Goal: Task Accomplishment & Management: Use online tool/utility

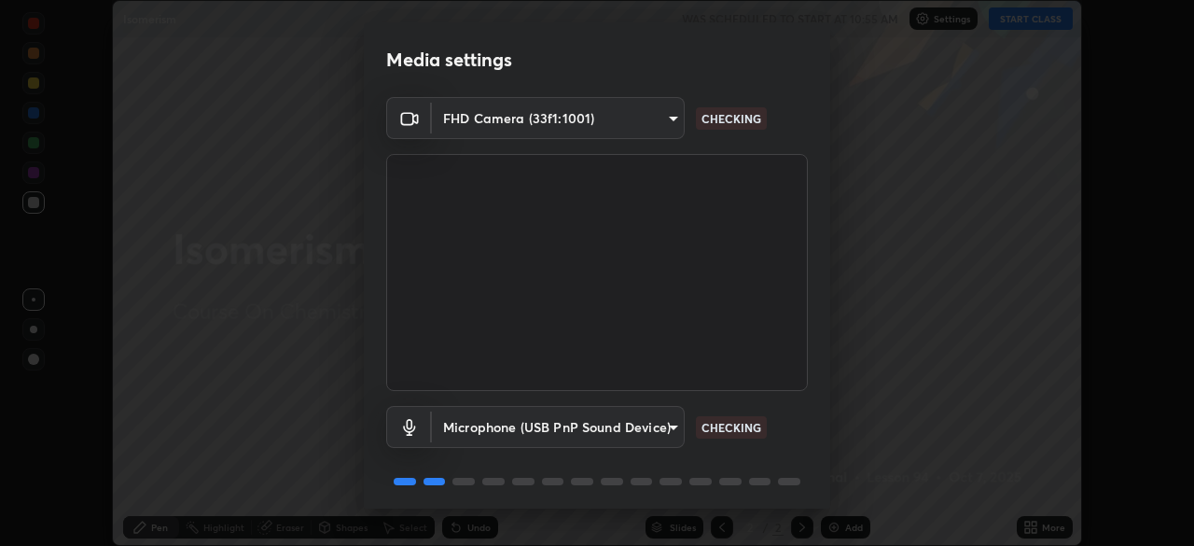
scroll to position [66, 0]
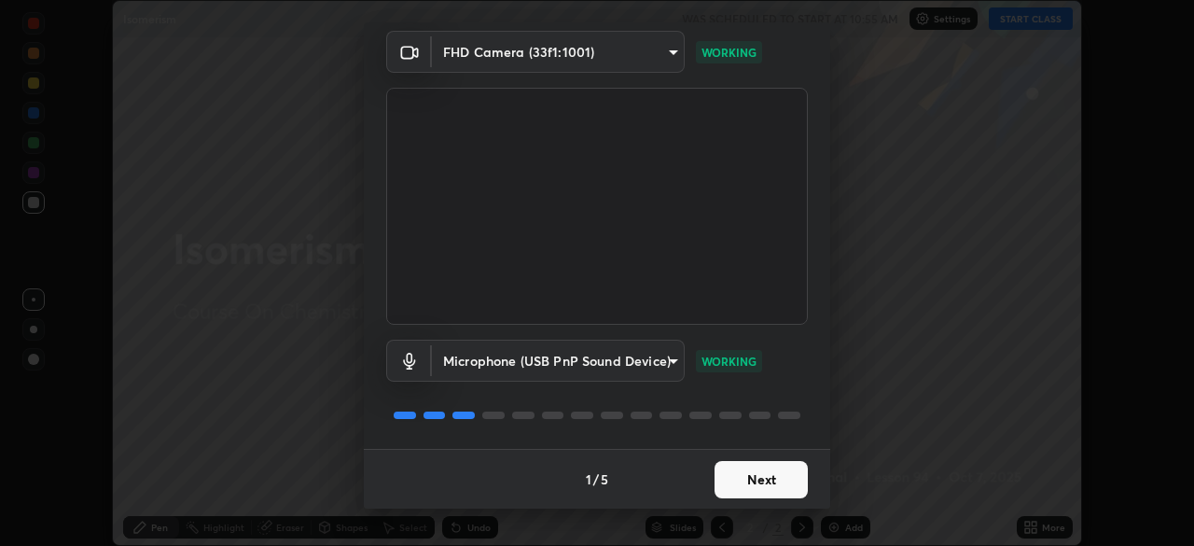
click at [752, 470] on button "Next" at bounding box center [761, 479] width 93 height 37
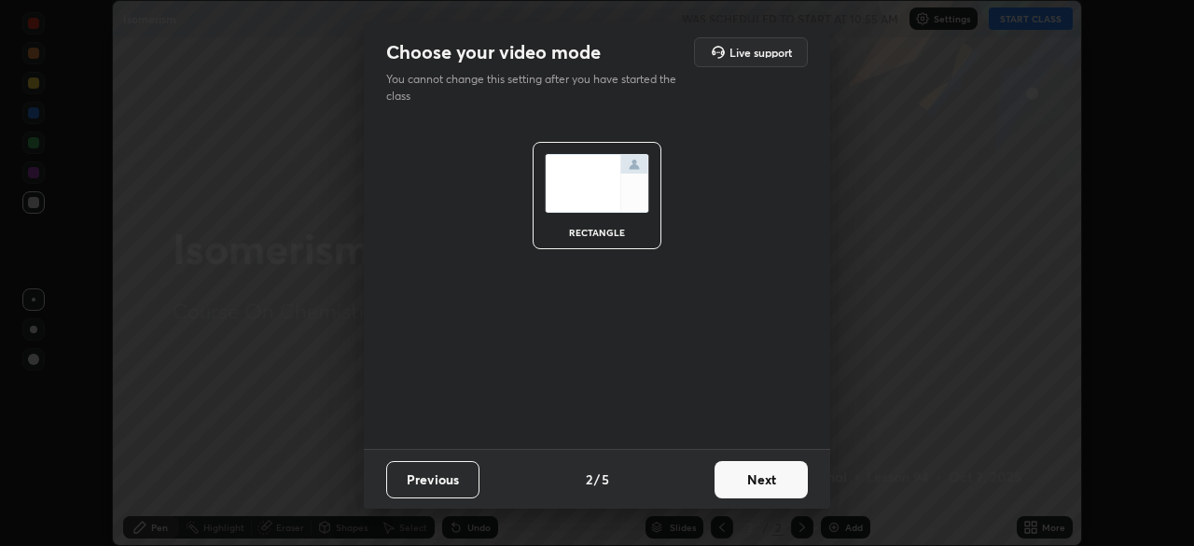
scroll to position [0, 0]
click at [783, 477] on button "Next" at bounding box center [761, 479] width 93 height 37
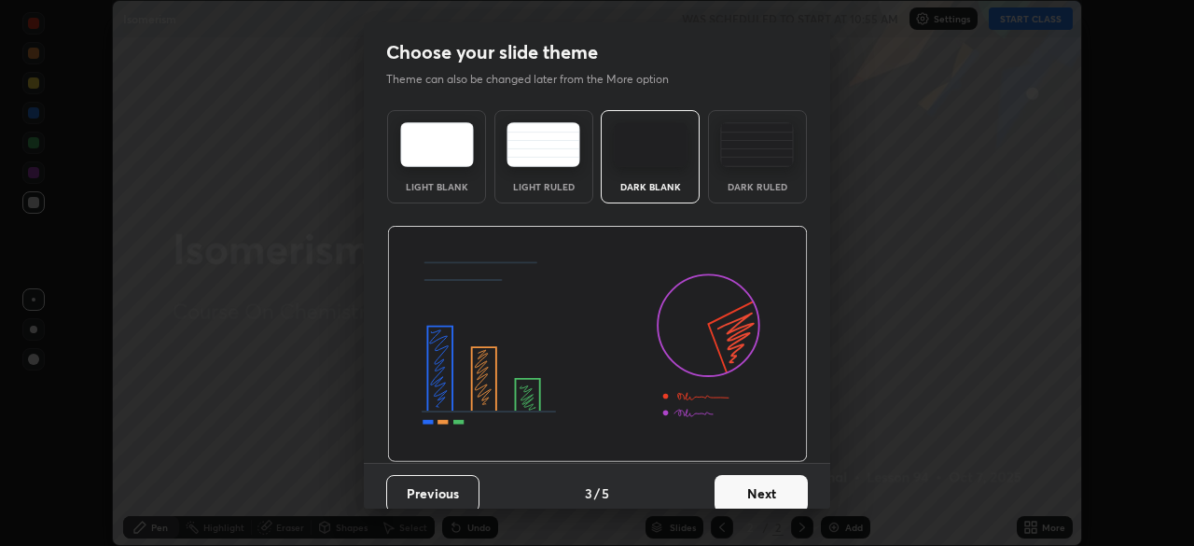
scroll to position [14, 0]
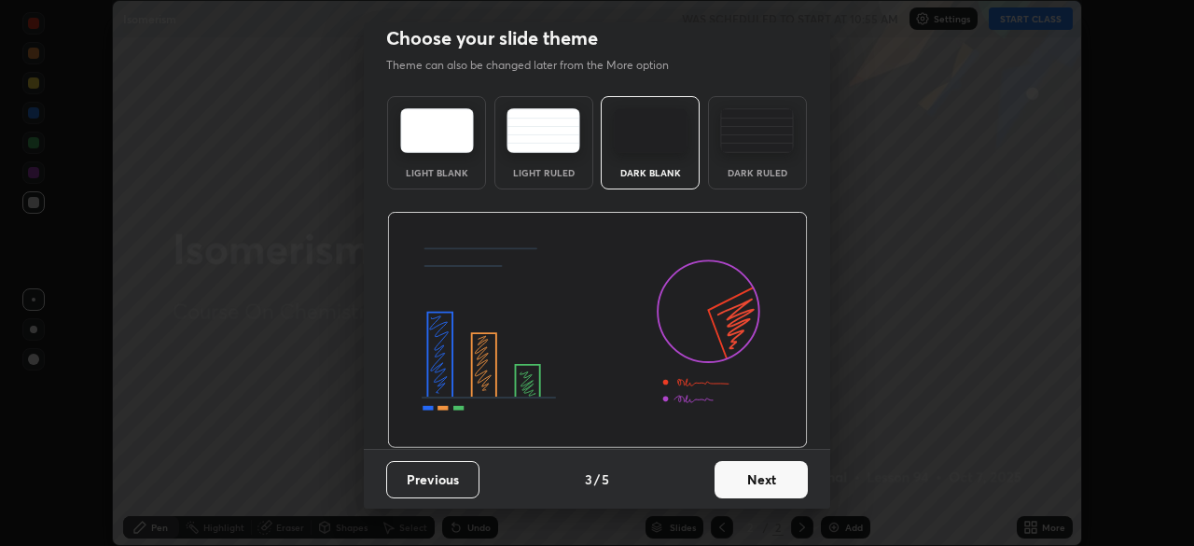
click at [759, 488] on button "Next" at bounding box center [761, 479] width 93 height 37
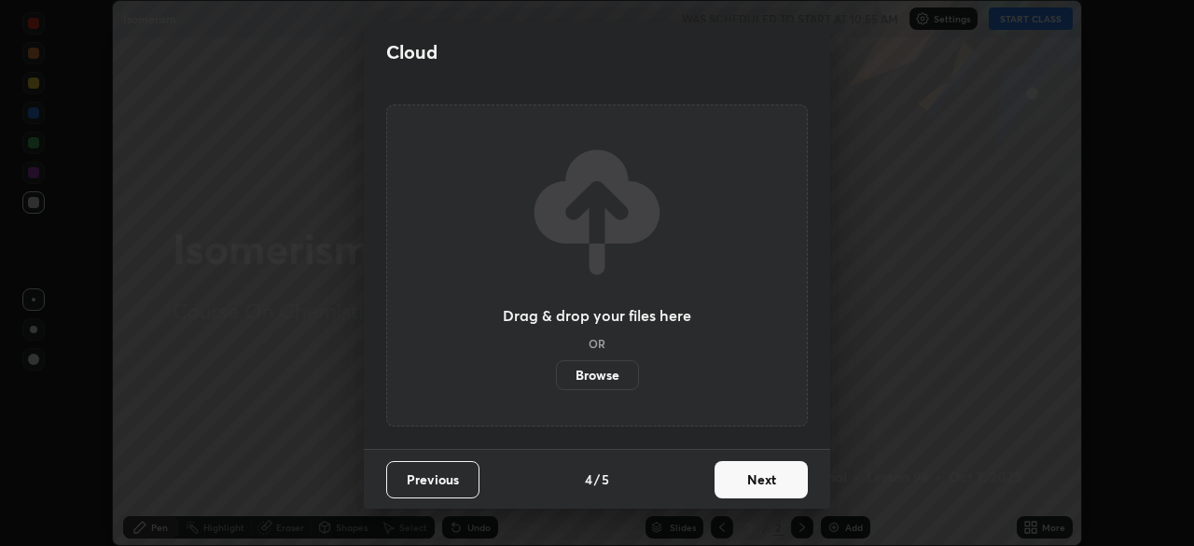
scroll to position [0, 0]
click at [745, 495] on button "Next" at bounding box center [761, 479] width 93 height 37
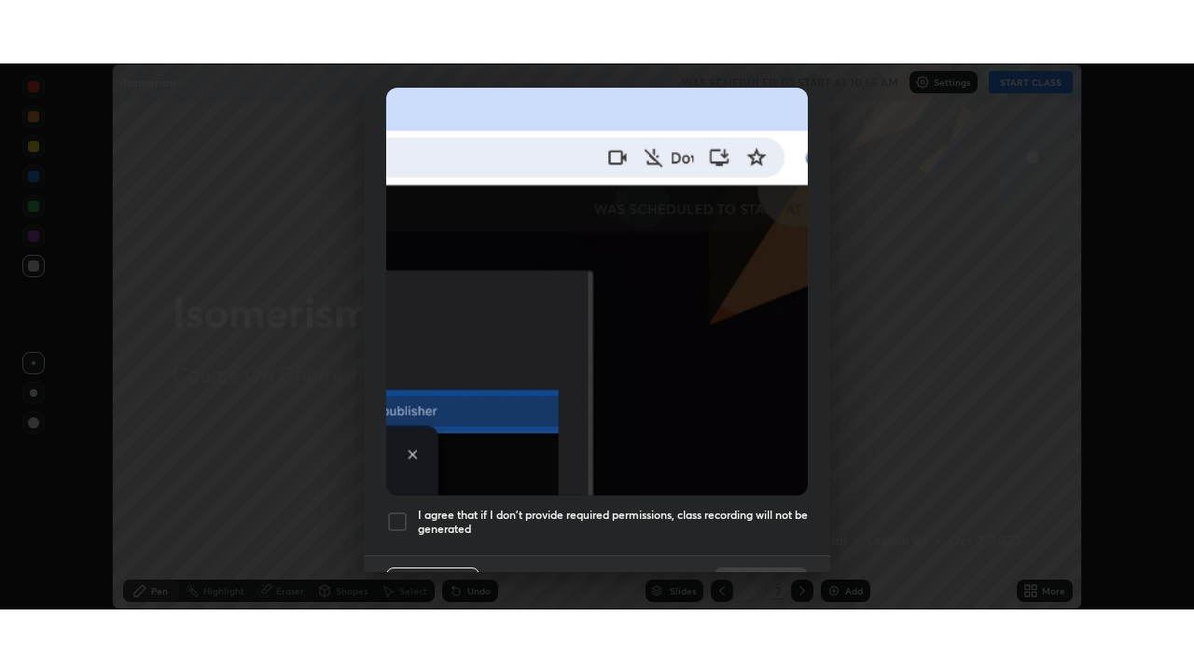
scroll to position [447, 0]
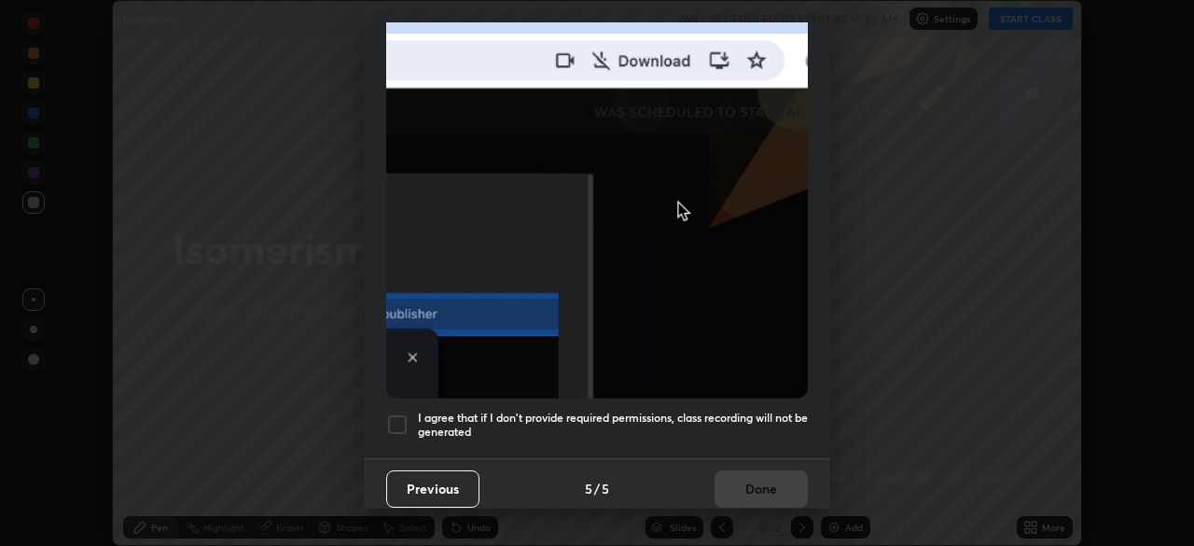
click at [776, 427] on h5 "I agree that if I don't provide required permissions, class recording will not …" at bounding box center [613, 425] width 390 height 29
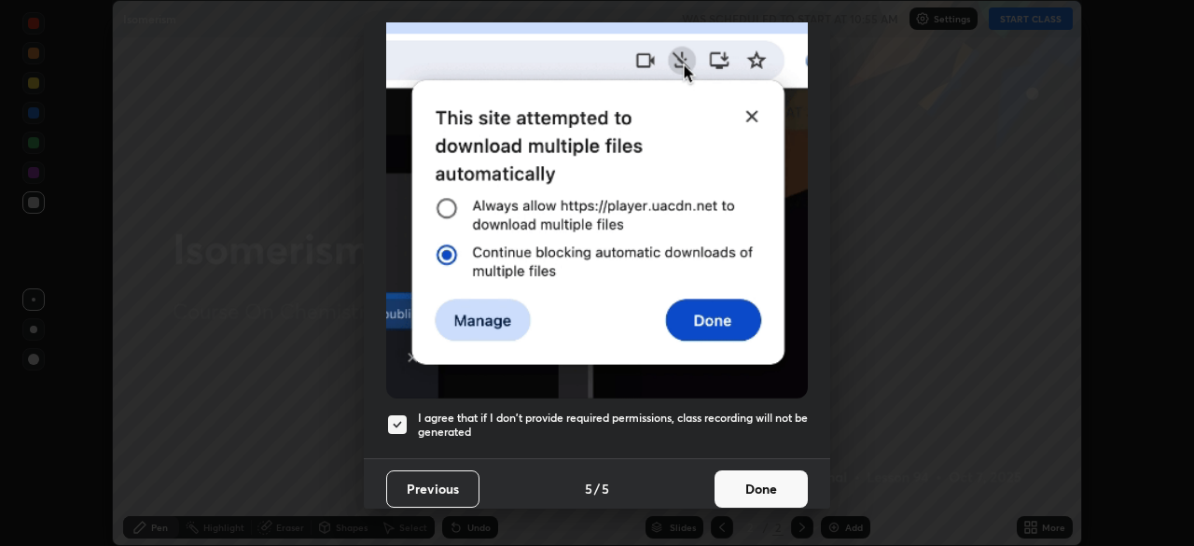
click at [774, 487] on button "Done" at bounding box center [761, 488] width 93 height 37
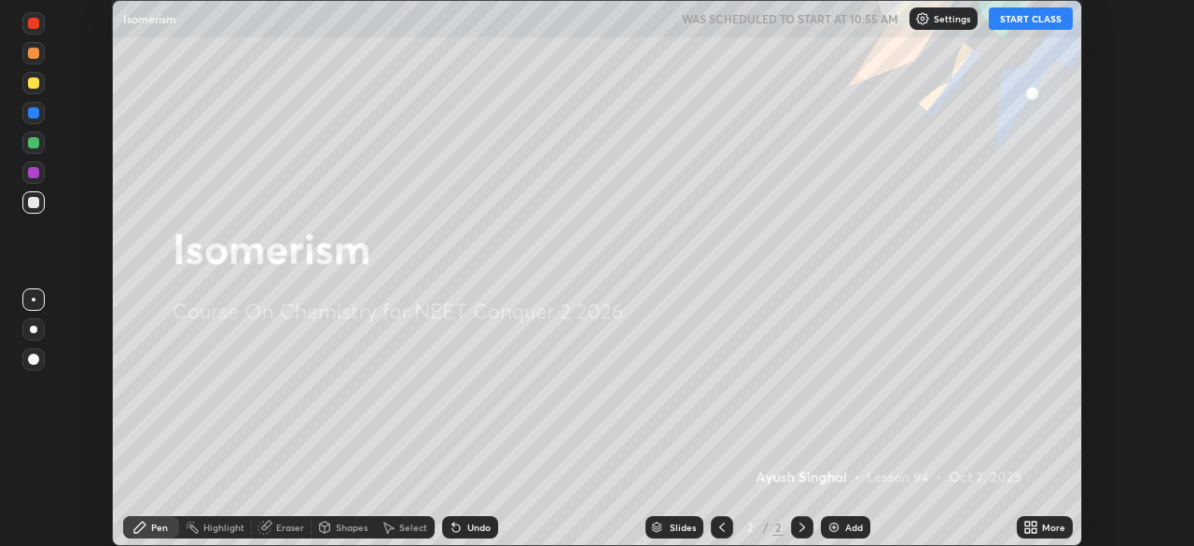
click at [1048, 524] on div "More" at bounding box center [1053, 526] width 23 height 9
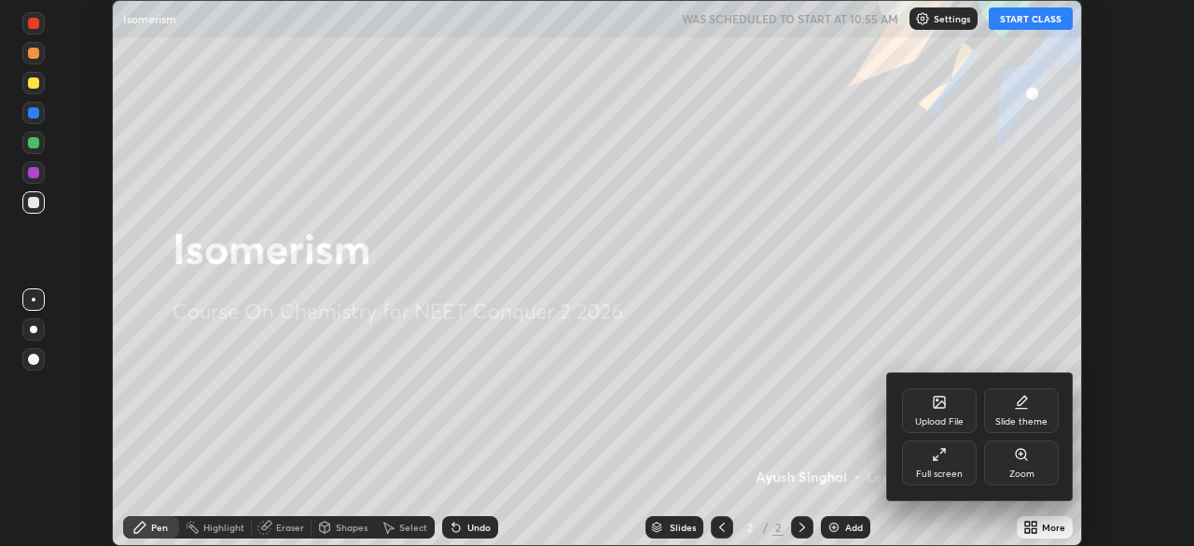
click at [954, 472] on div "Full screen" at bounding box center [939, 473] width 47 height 9
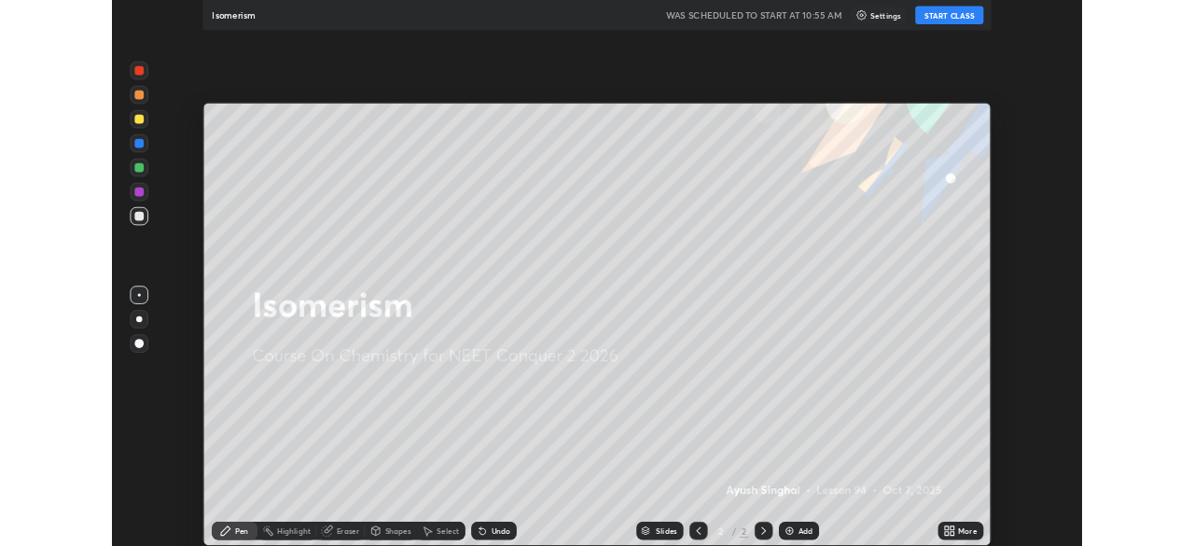
scroll to position [672, 1194]
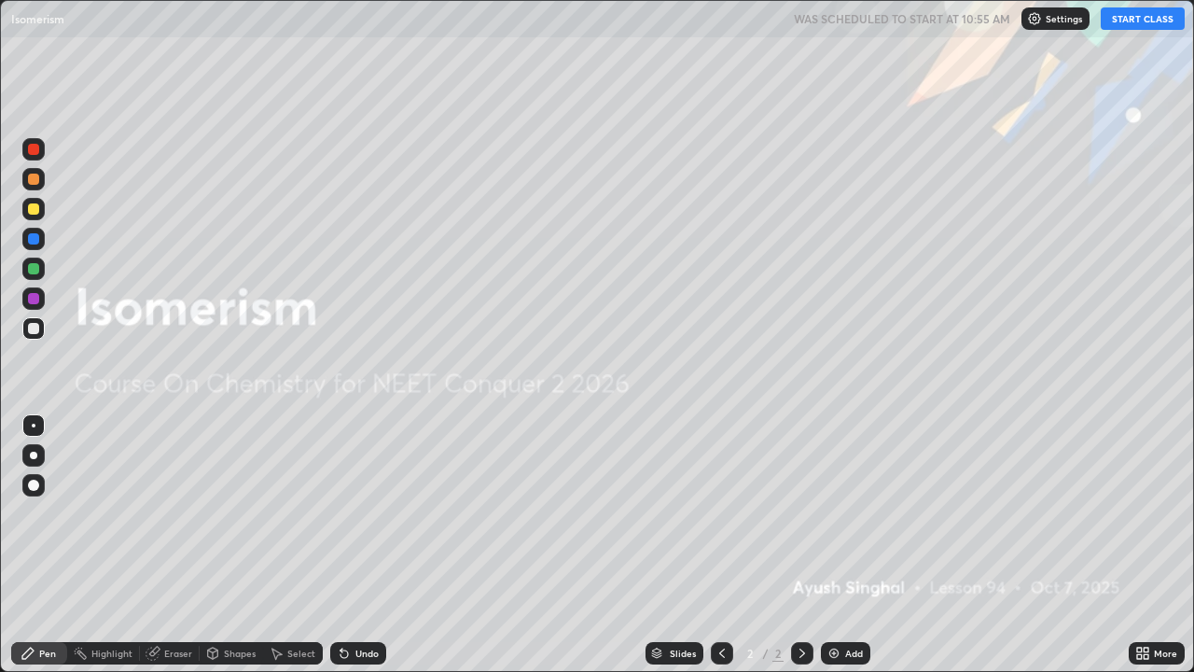
click at [850, 545] on div "Add" at bounding box center [845, 653] width 49 height 22
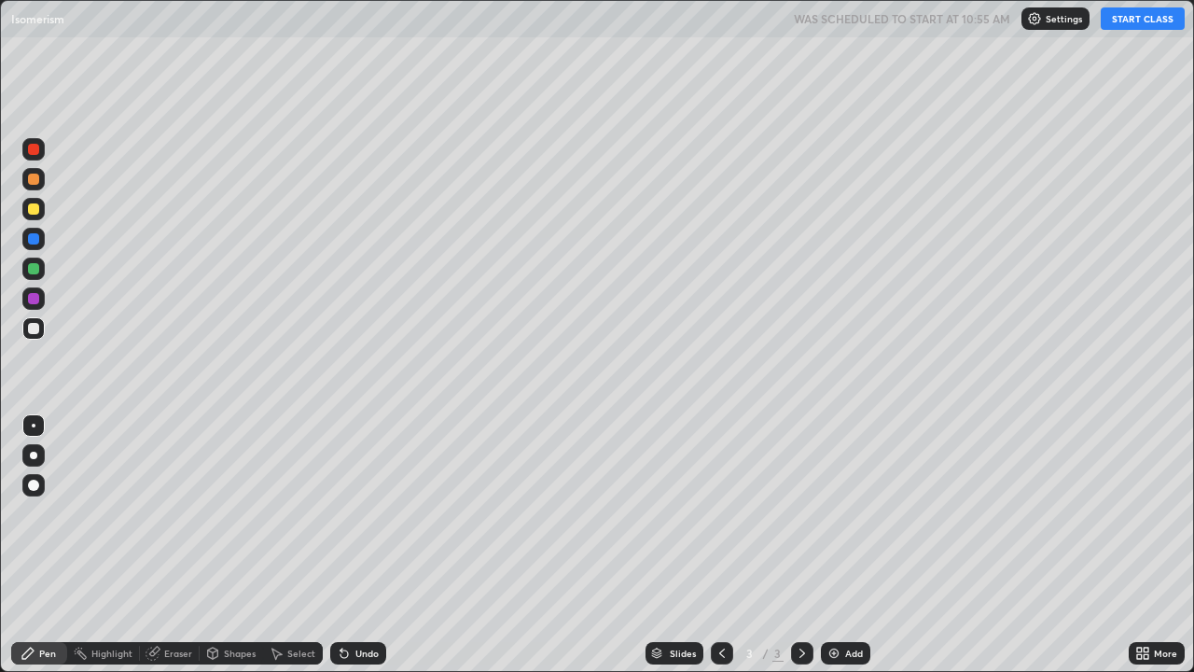
click at [1122, 14] on button "START CLASS" at bounding box center [1143, 18] width 84 height 22
click at [37, 333] on div at bounding box center [33, 328] width 11 height 11
click at [441, 545] on div "Slides 3 / 3 Add" at bounding box center [757, 652] width 743 height 37
click at [360, 545] on div "Undo" at bounding box center [366, 652] width 23 height 9
click at [352, 545] on div "Undo" at bounding box center [358, 653] width 56 height 22
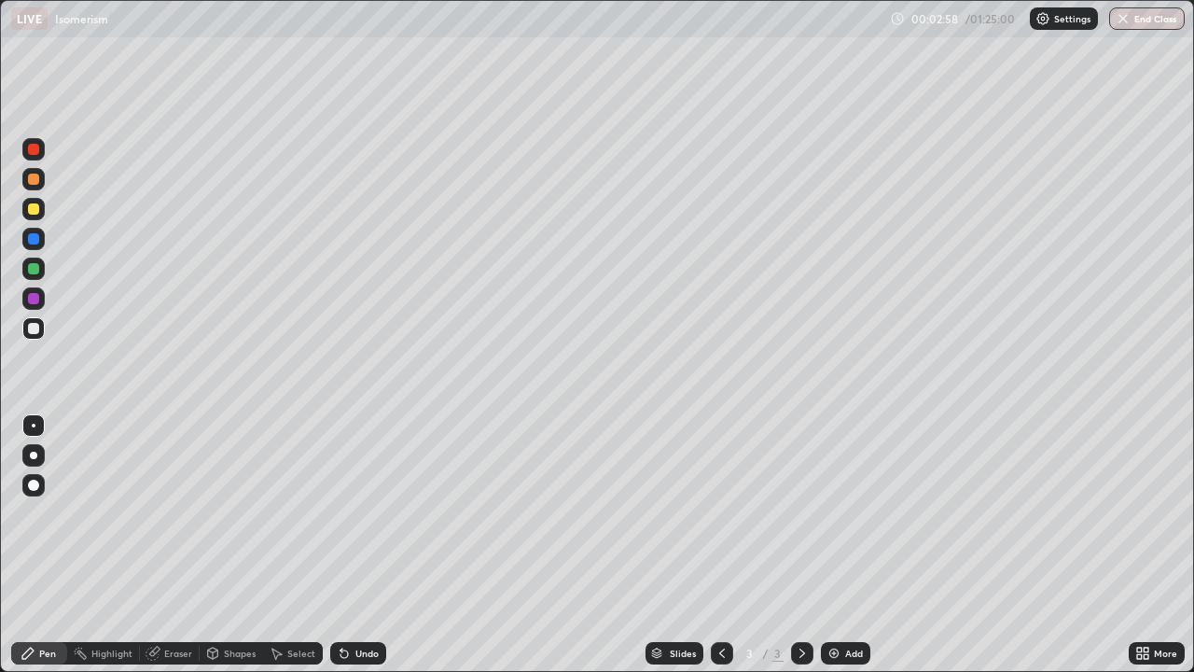
click at [35, 330] on div at bounding box center [33, 328] width 11 height 11
click at [341, 545] on icon at bounding box center [342, 649] width 2 height 2
click at [339, 545] on div "Undo" at bounding box center [358, 653] width 56 height 22
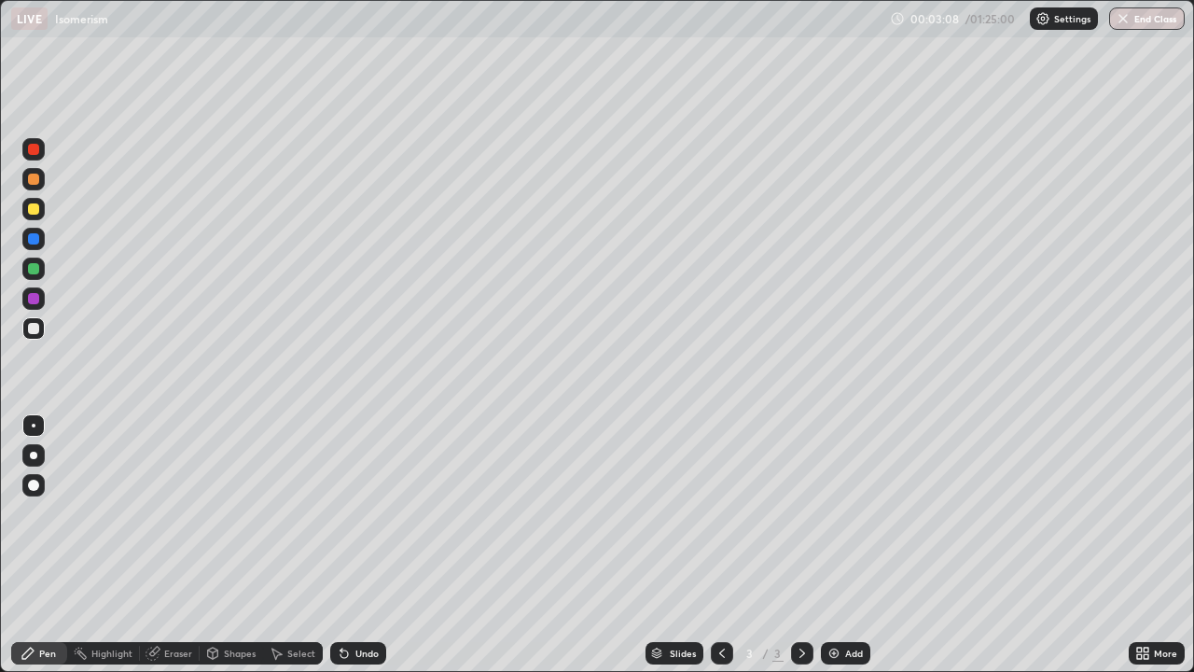
click at [33, 244] on div at bounding box center [33, 238] width 11 height 11
click at [33, 329] on div at bounding box center [33, 328] width 11 height 11
click at [353, 545] on div "Undo" at bounding box center [358, 653] width 56 height 22
click at [366, 545] on div "Undo" at bounding box center [358, 653] width 56 height 22
click at [371, 545] on div "Undo" at bounding box center [358, 653] width 56 height 22
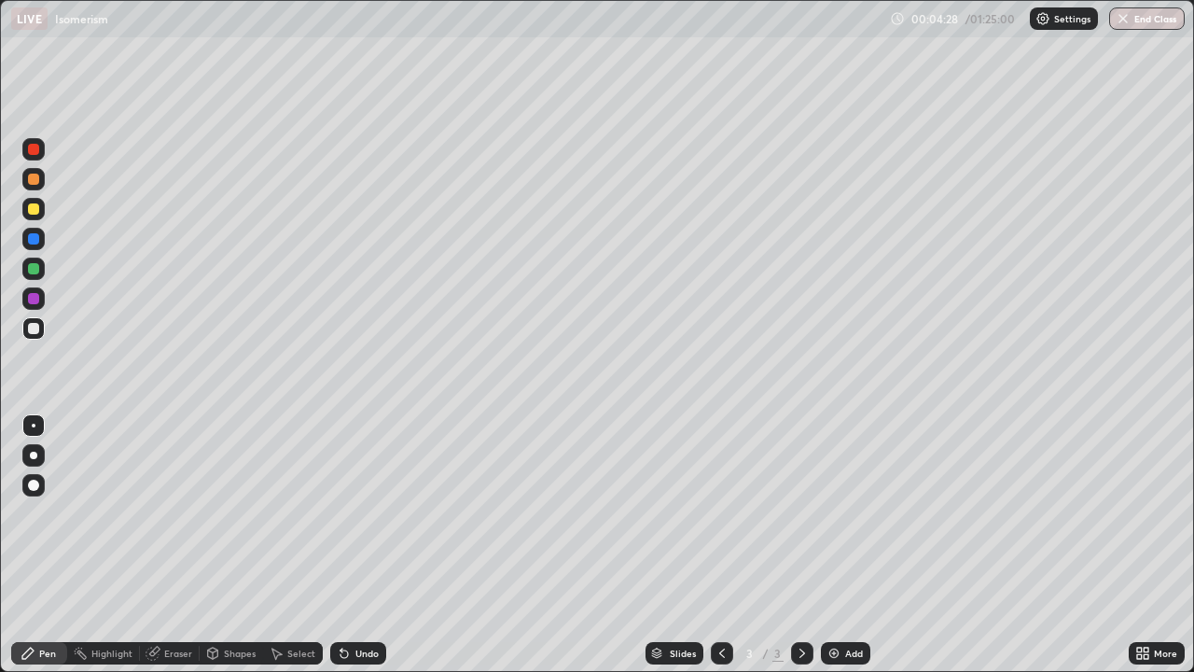
click at [357, 545] on div "Undo" at bounding box center [366, 652] width 23 height 9
click at [341, 545] on icon at bounding box center [344, 653] width 7 height 7
click at [362, 545] on div "Undo" at bounding box center [358, 653] width 56 height 22
click at [351, 545] on div "Undo" at bounding box center [358, 653] width 56 height 22
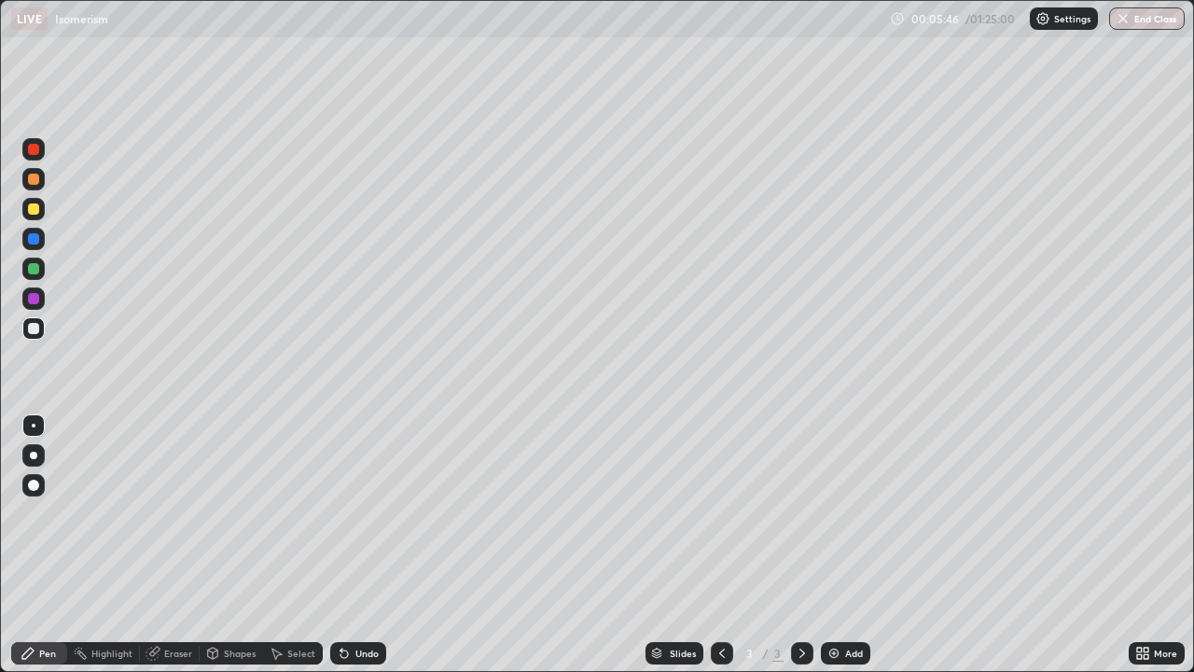
click at [358, 545] on div "Undo" at bounding box center [366, 652] width 23 height 9
click at [351, 545] on div "Undo" at bounding box center [358, 653] width 56 height 22
click at [379, 545] on div "Undo" at bounding box center [358, 653] width 56 height 22
click at [845, 545] on div "Add" at bounding box center [854, 652] width 18 height 9
click at [38, 324] on div at bounding box center [33, 328] width 22 height 22
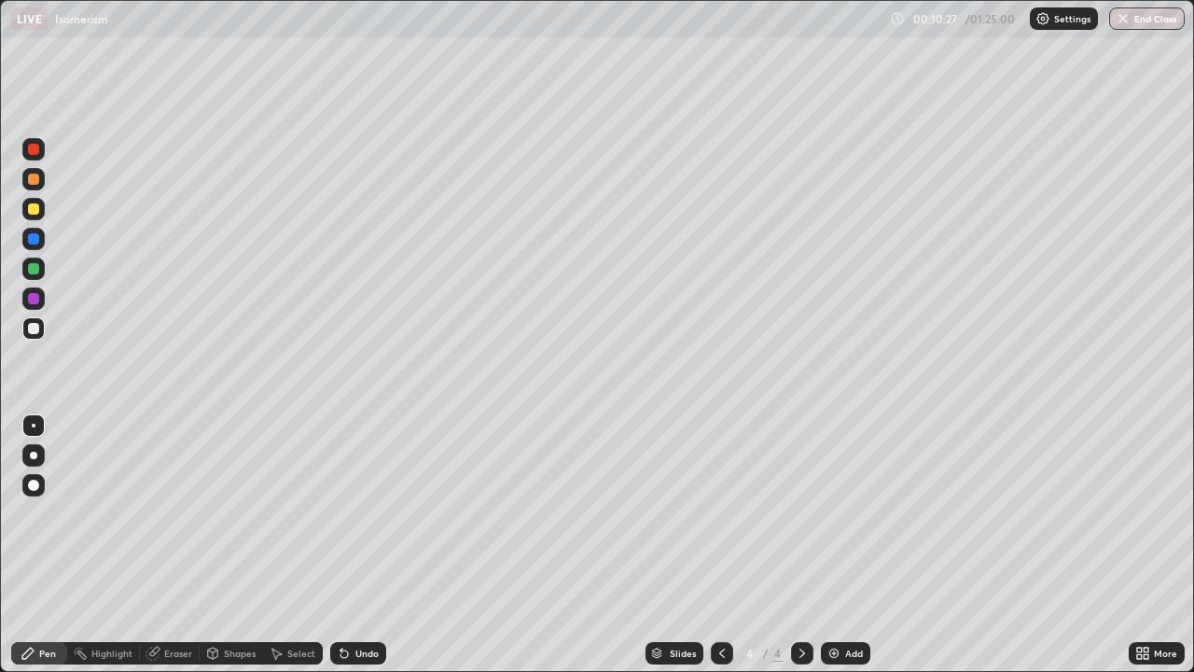
click at [352, 545] on div "Undo" at bounding box center [358, 653] width 56 height 22
click at [345, 545] on icon at bounding box center [344, 653] width 15 height 15
click at [41, 333] on div at bounding box center [33, 328] width 22 height 22
click at [169, 545] on div "Eraser" at bounding box center [178, 652] width 28 height 9
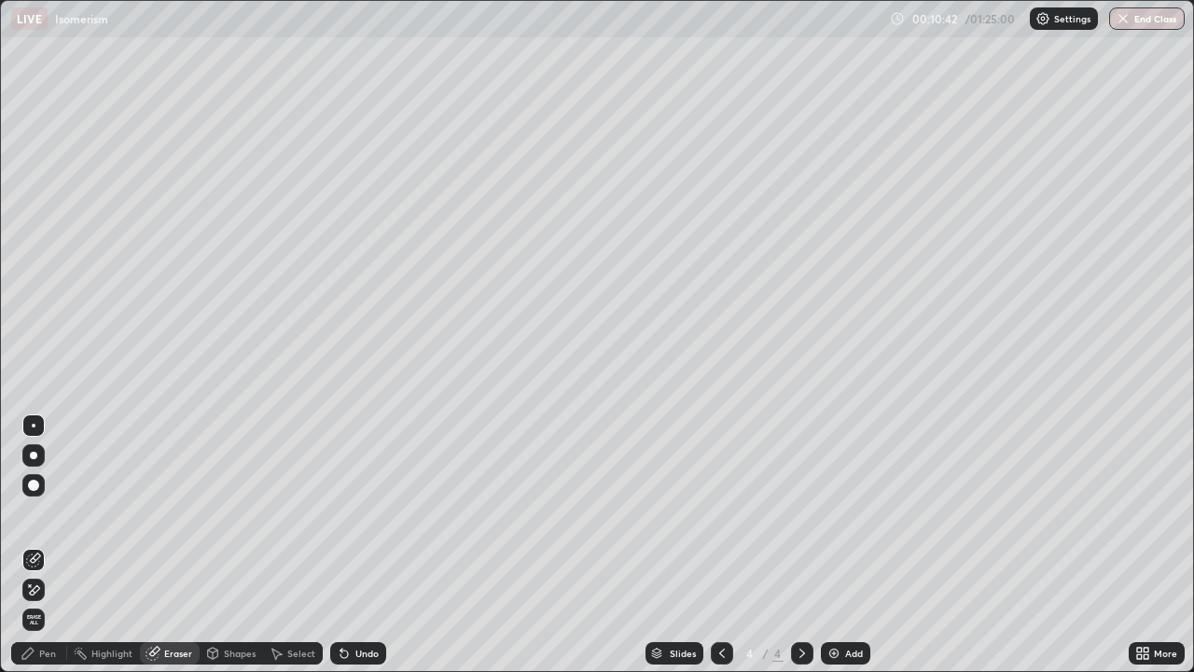
click at [42, 545] on div "Pen" at bounding box center [39, 653] width 56 height 22
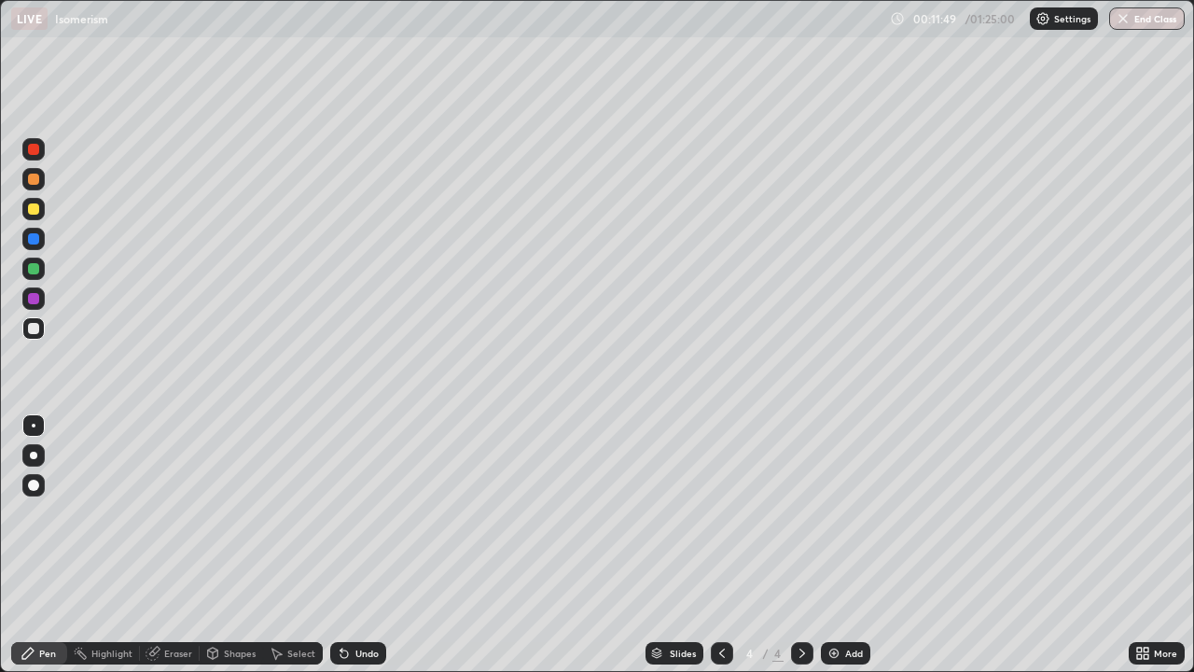
click at [341, 545] on icon at bounding box center [342, 649] width 2 height 2
click at [347, 545] on div "Undo" at bounding box center [358, 653] width 56 height 22
click at [349, 545] on div "Undo" at bounding box center [358, 653] width 56 height 22
click at [845, 545] on div "Add" at bounding box center [854, 652] width 18 height 9
click at [36, 329] on div at bounding box center [33, 328] width 11 height 11
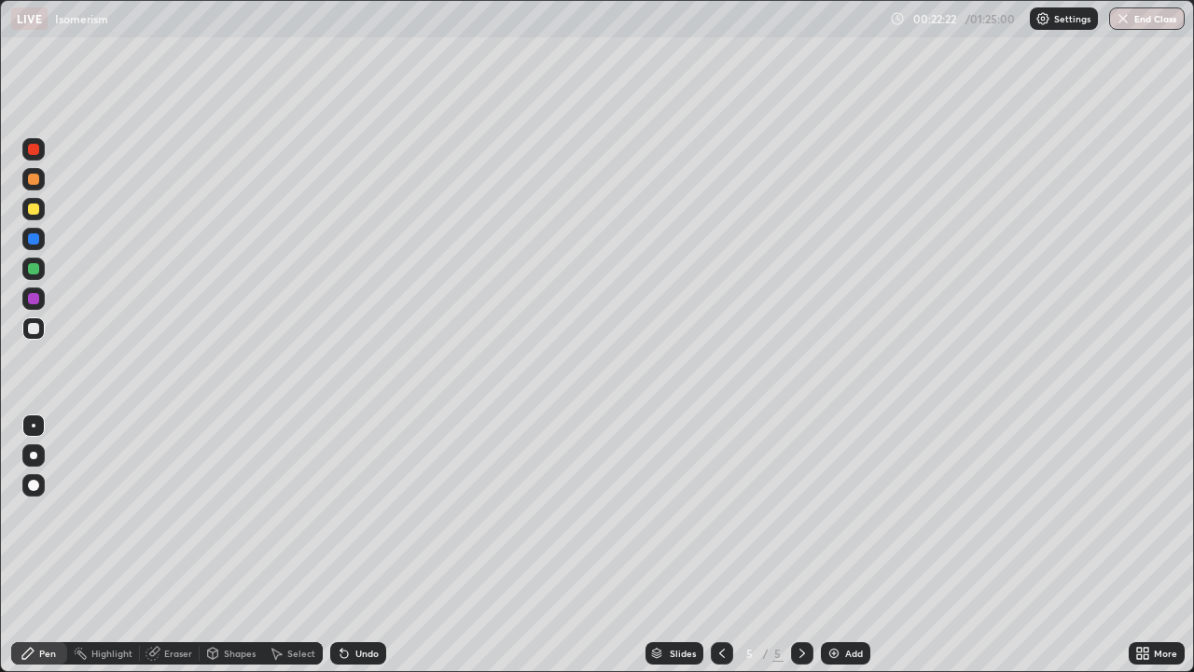
click at [37, 216] on div at bounding box center [33, 209] width 22 height 22
click at [839, 545] on div "Add" at bounding box center [845, 653] width 49 height 22
click at [29, 329] on div at bounding box center [33, 328] width 11 height 11
click at [358, 545] on div "Undo" at bounding box center [366, 652] width 23 height 9
click at [341, 545] on icon at bounding box center [344, 653] width 7 height 7
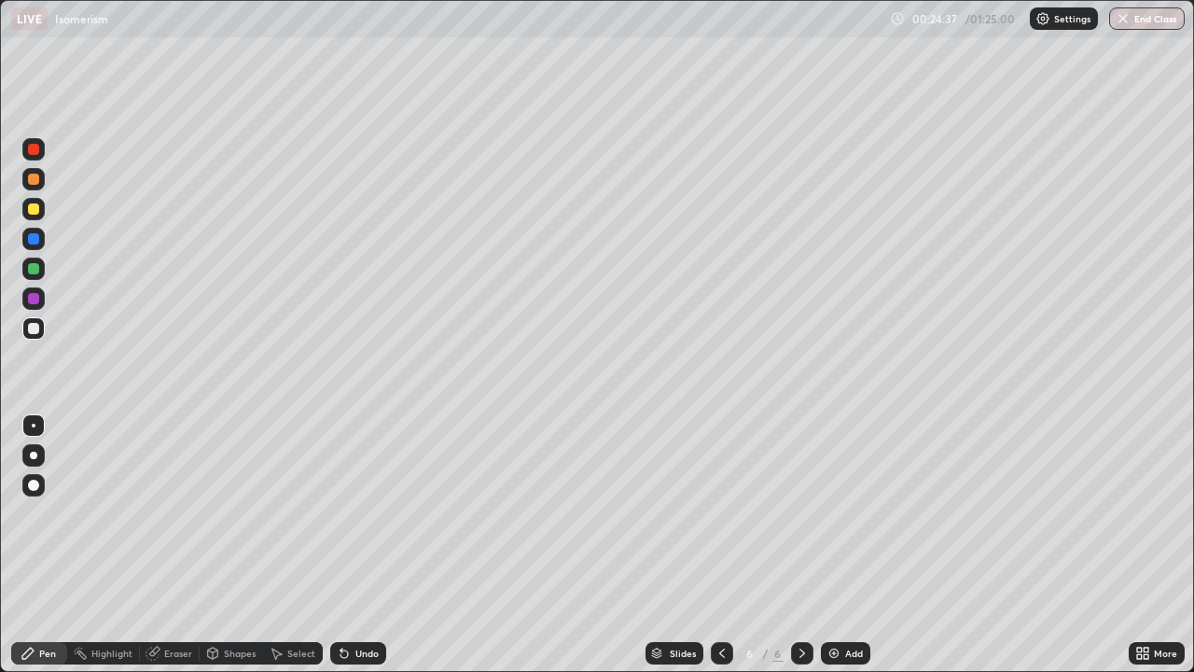
click at [166, 545] on div "Eraser" at bounding box center [178, 652] width 28 height 9
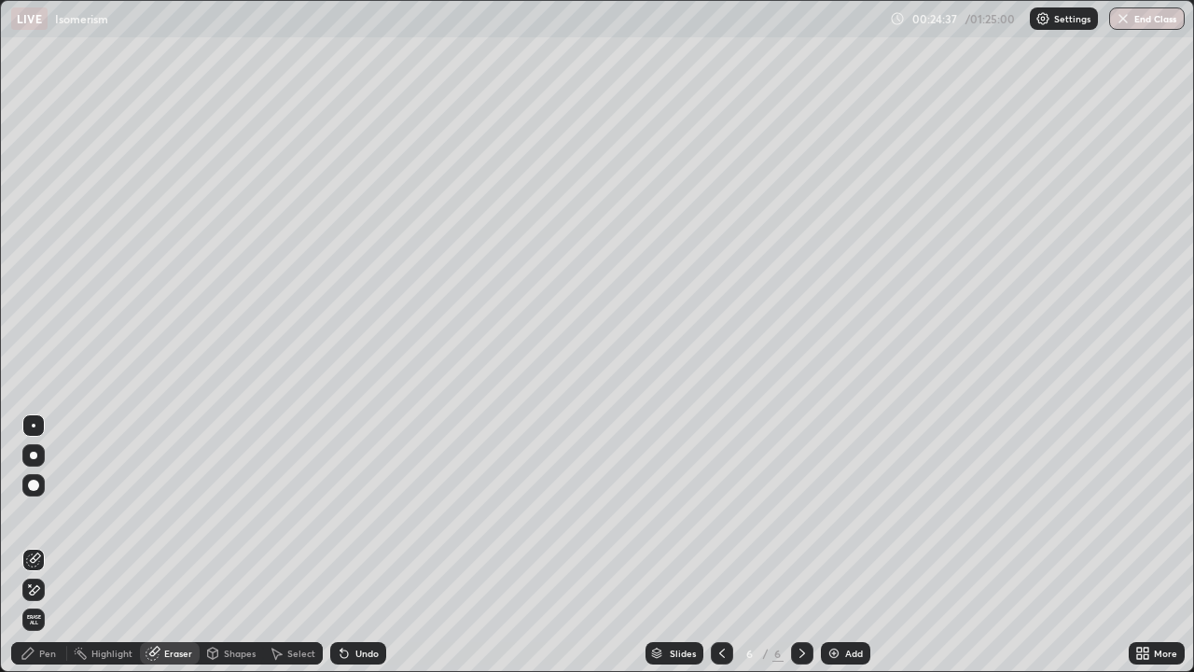
click at [222, 545] on div "Shapes" at bounding box center [231, 653] width 63 height 22
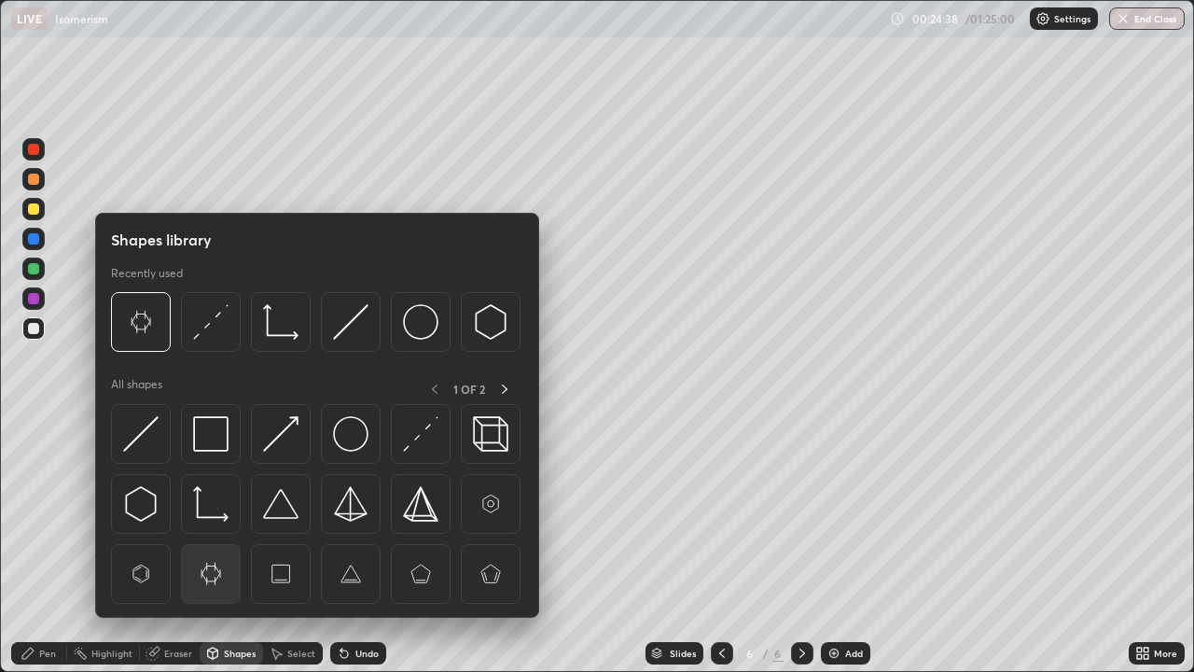
click at [218, 545] on img at bounding box center [210, 573] width 35 height 35
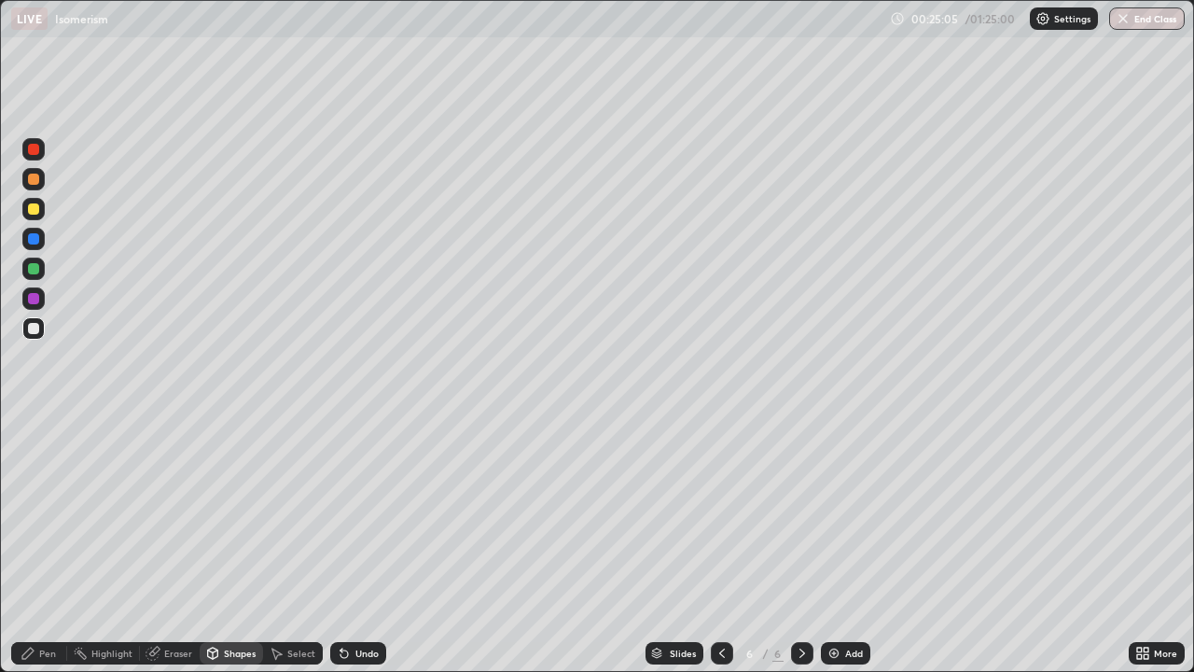
click at [40, 274] on div at bounding box center [33, 269] width 22 height 22
click at [173, 545] on div "Eraser" at bounding box center [178, 652] width 28 height 9
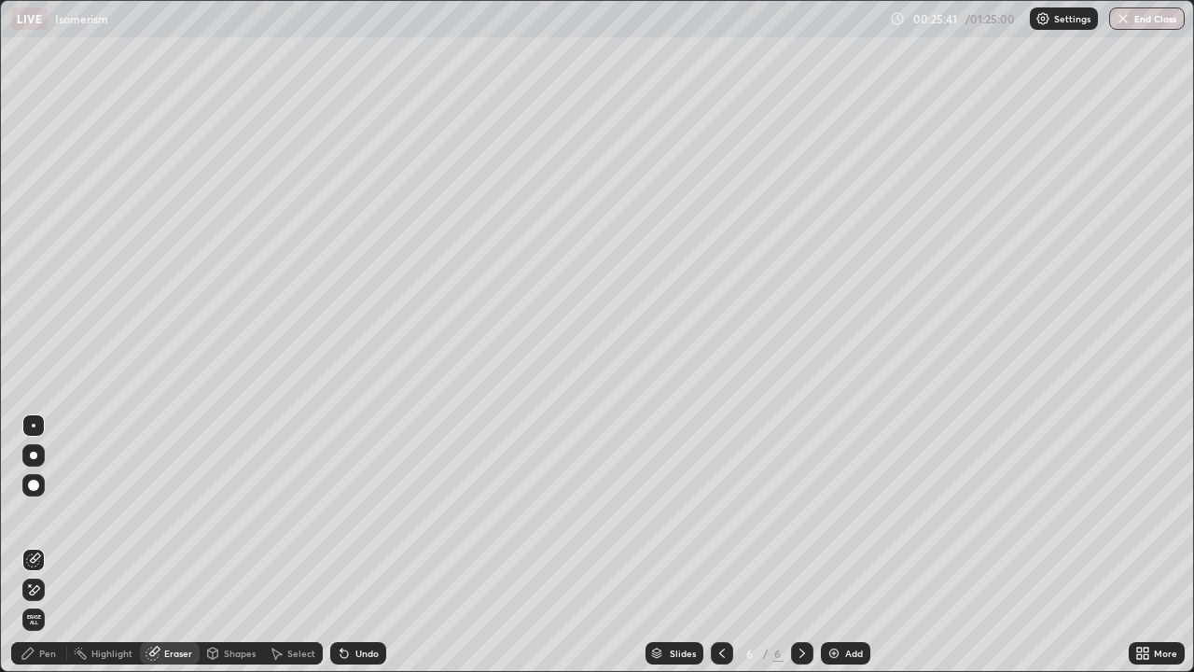
click at [50, 545] on div "Pen" at bounding box center [39, 653] width 56 height 22
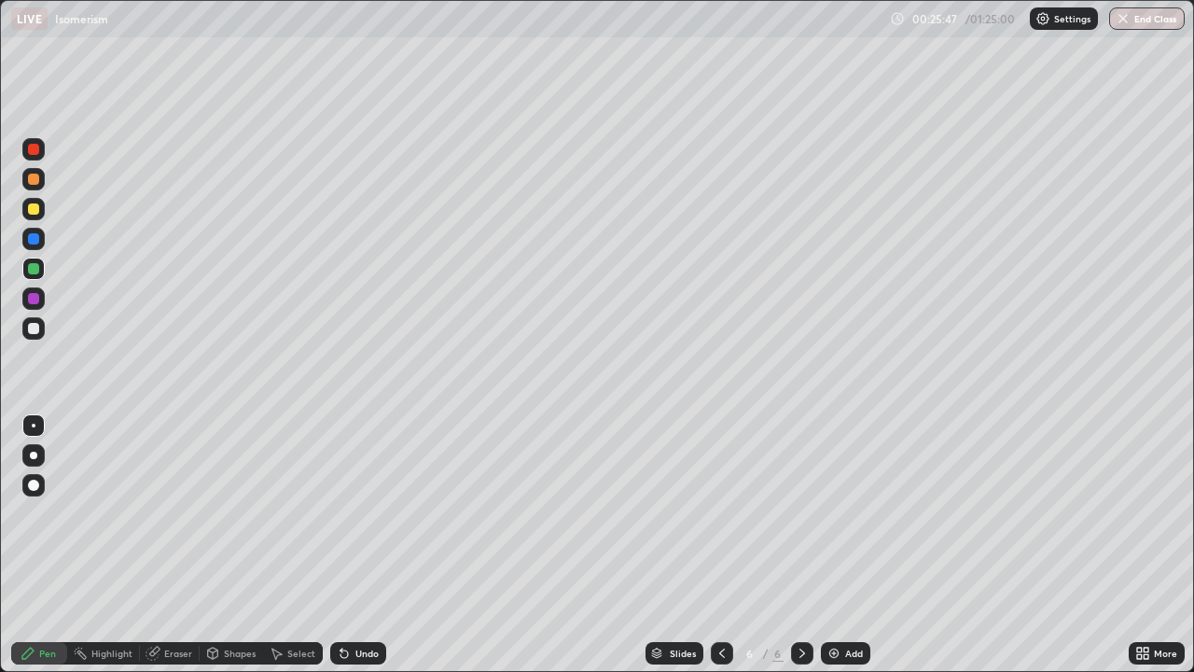
click at [38, 333] on div at bounding box center [33, 328] width 22 height 22
click at [834, 545] on img at bounding box center [834, 653] width 15 height 15
click at [720, 545] on icon at bounding box center [722, 653] width 15 height 15
click at [720, 545] on icon at bounding box center [722, 652] width 6 height 9
click at [797, 545] on div at bounding box center [802, 652] width 22 height 37
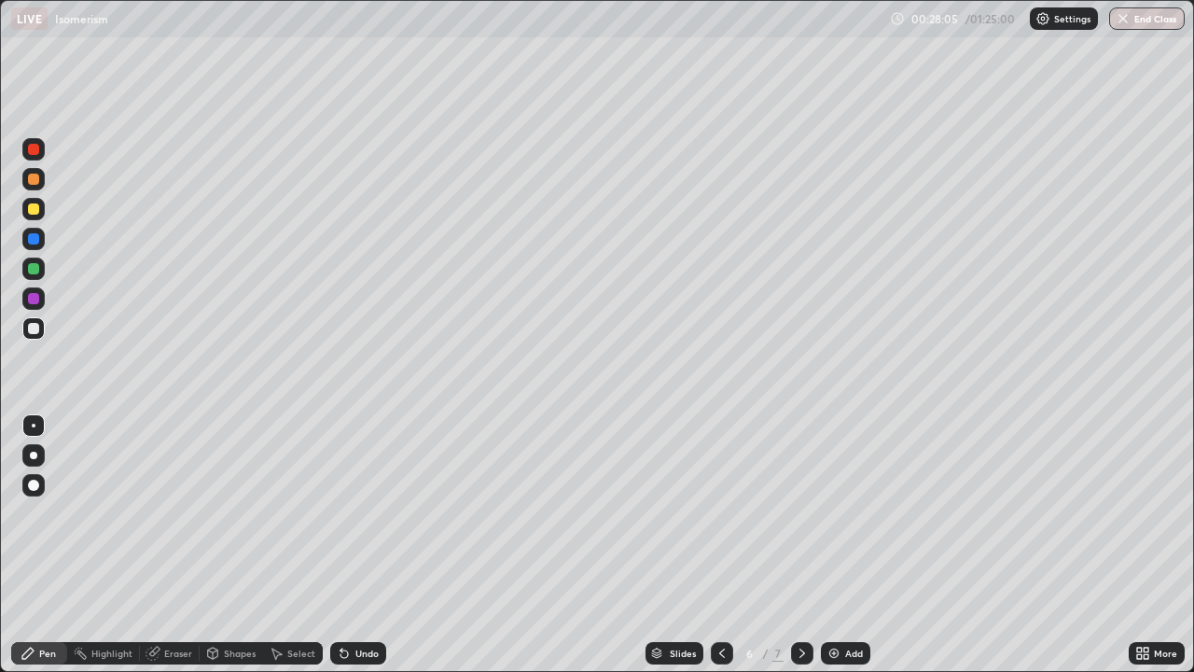
click at [801, 545] on icon at bounding box center [802, 653] width 15 height 15
click at [719, 545] on icon at bounding box center [722, 652] width 6 height 9
click at [37, 214] on div at bounding box center [33, 208] width 11 height 11
click at [40, 329] on div at bounding box center [33, 328] width 22 height 22
click at [184, 545] on div "Eraser" at bounding box center [178, 652] width 28 height 9
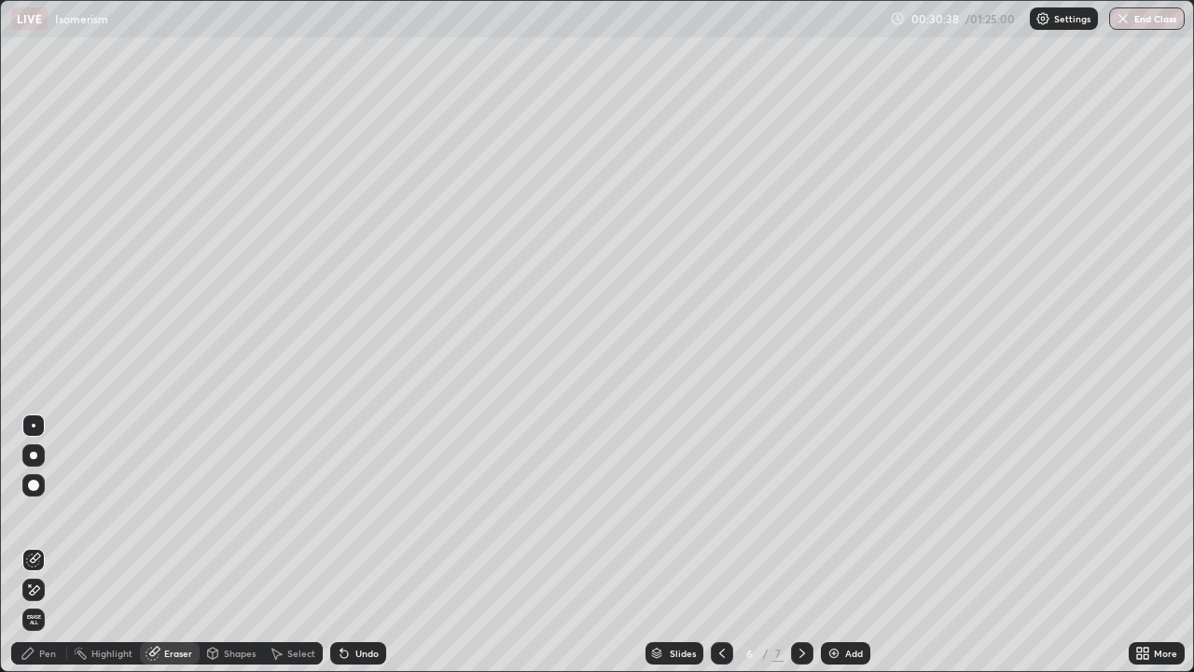
click at [41, 545] on div "Pen" at bounding box center [47, 652] width 17 height 9
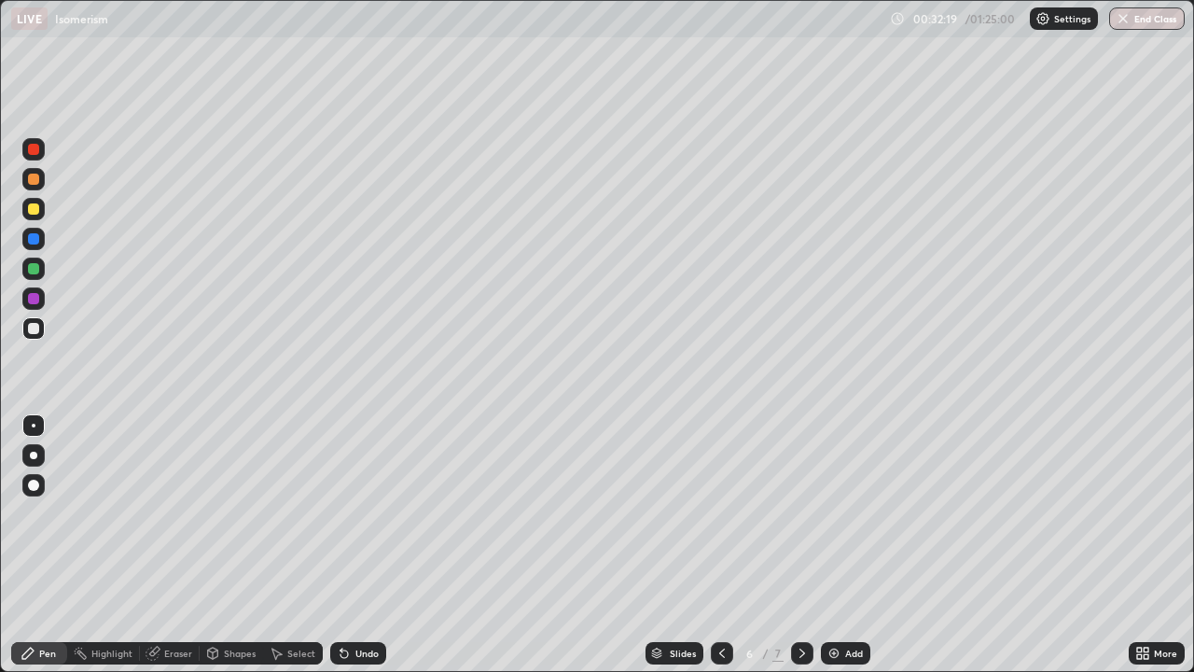
click at [369, 545] on div "Undo" at bounding box center [366, 652] width 23 height 9
click at [358, 545] on div "Undo" at bounding box center [366, 652] width 23 height 9
click at [352, 545] on div "Undo" at bounding box center [358, 653] width 56 height 22
click at [838, 545] on img at bounding box center [834, 653] width 15 height 15
click at [720, 545] on icon at bounding box center [722, 653] width 15 height 15
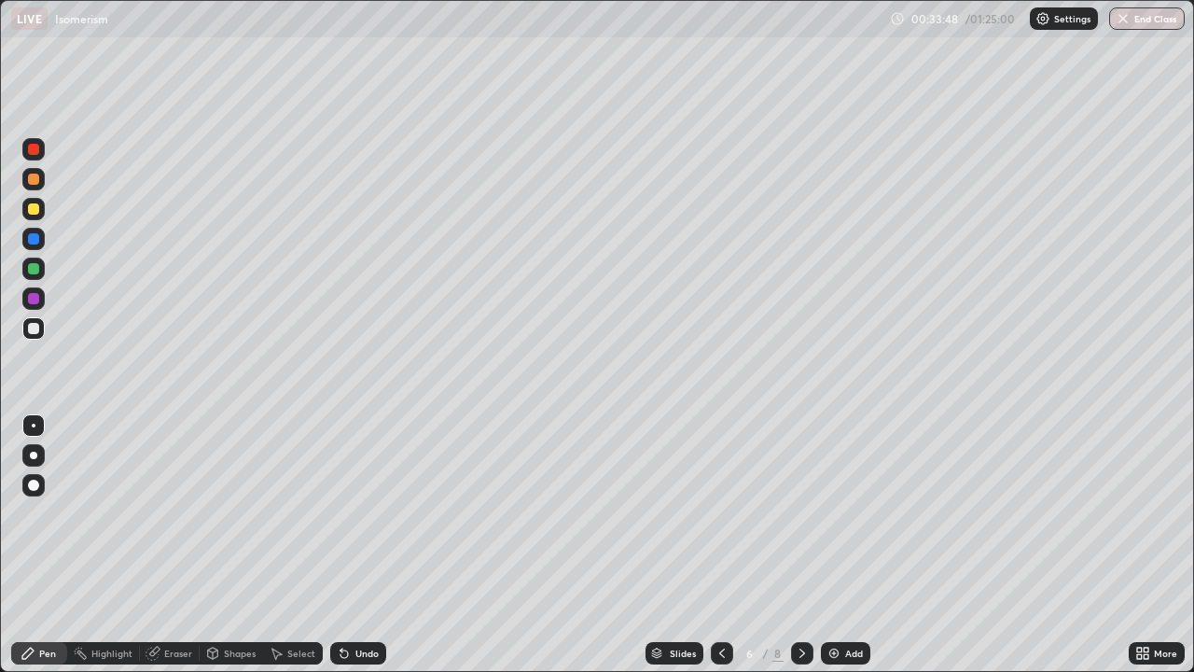
click at [803, 545] on icon at bounding box center [802, 653] width 15 height 15
click at [341, 545] on icon at bounding box center [344, 653] width 7 height 7
click at [30, 326] on div at bounding box center [33, 328] width 11 height 11
click at [366, 545] on div "Undo" at bounding box center [366, 652] width 23 height 9
click at [178, 545] on div "Eraser" at bounding box center [178, 652] width 28 height 9
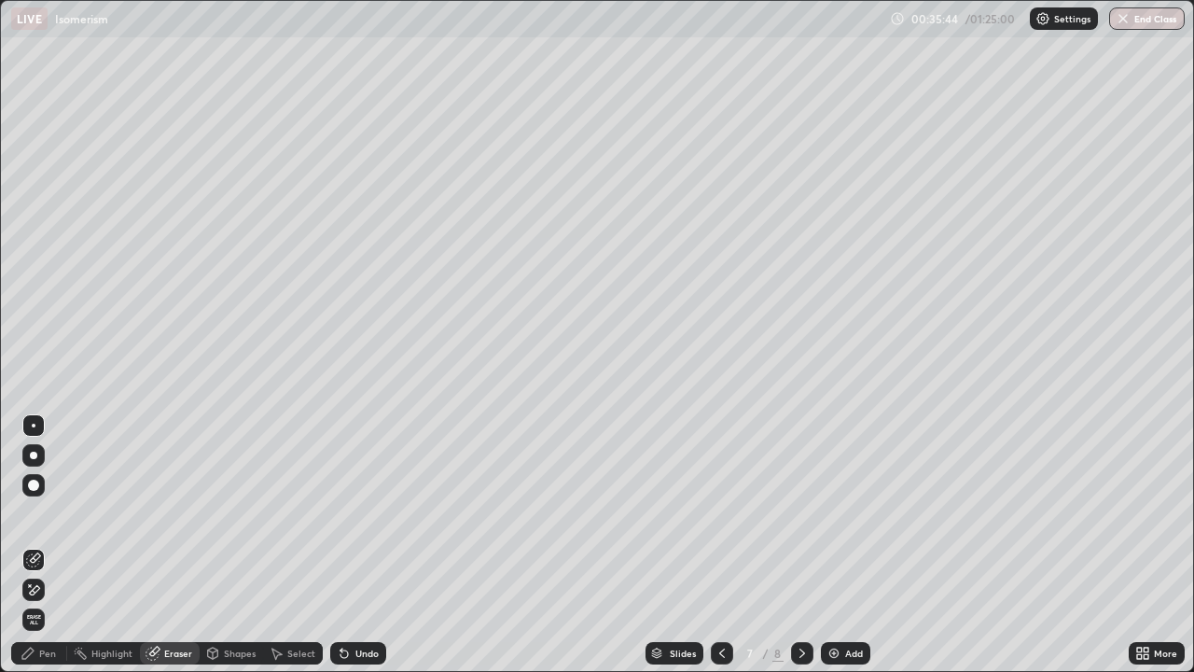
click at [53, 545] on div "Pen" at bounding box center [39, 653] width 56 height 22
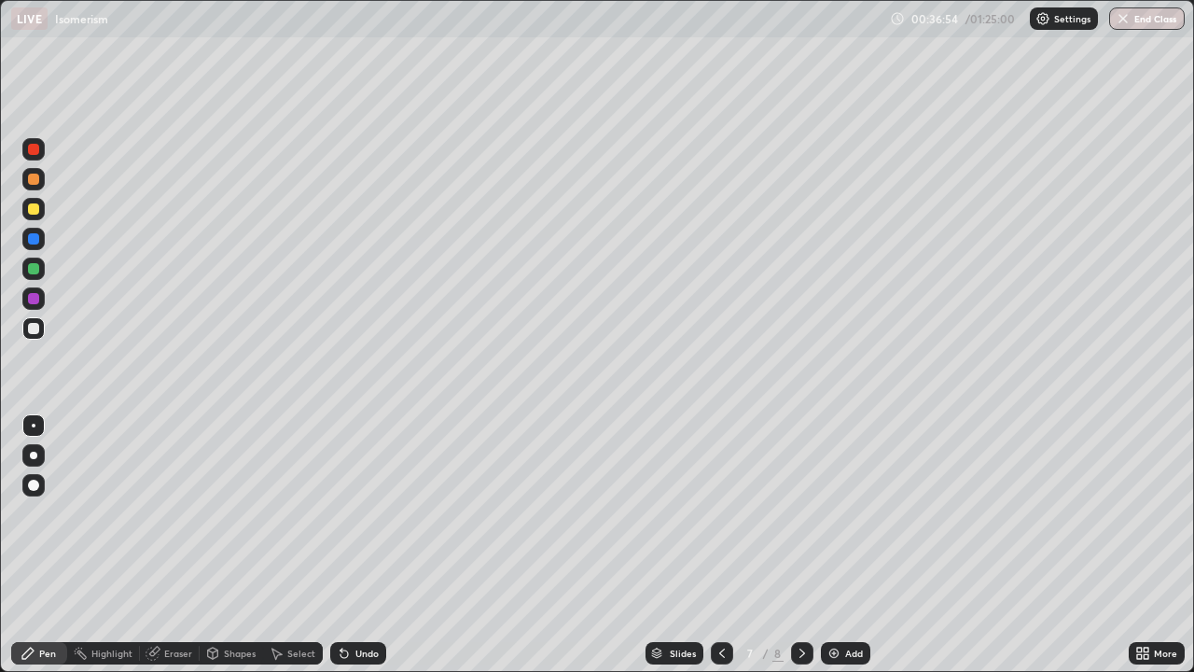
click at [187, 545] on div "Eraser" at bounding box center [170, 653] width 60 height 22
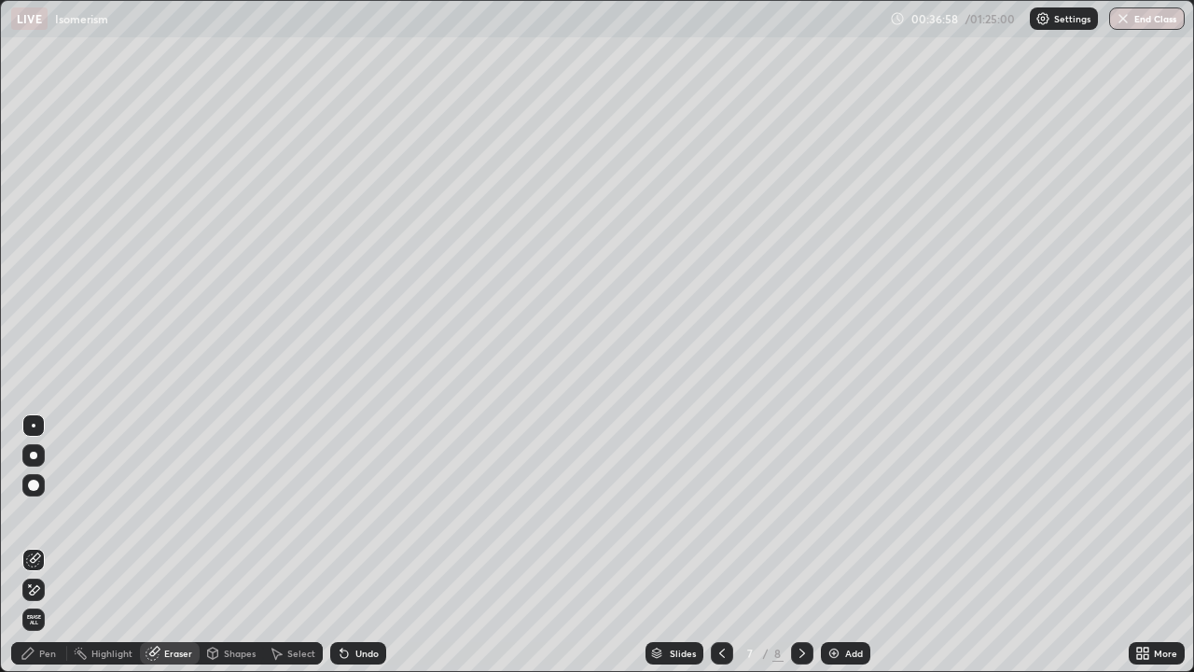
click at [45, 545] on div "Pen" at bounding box center [47, 652] width 17 height 9
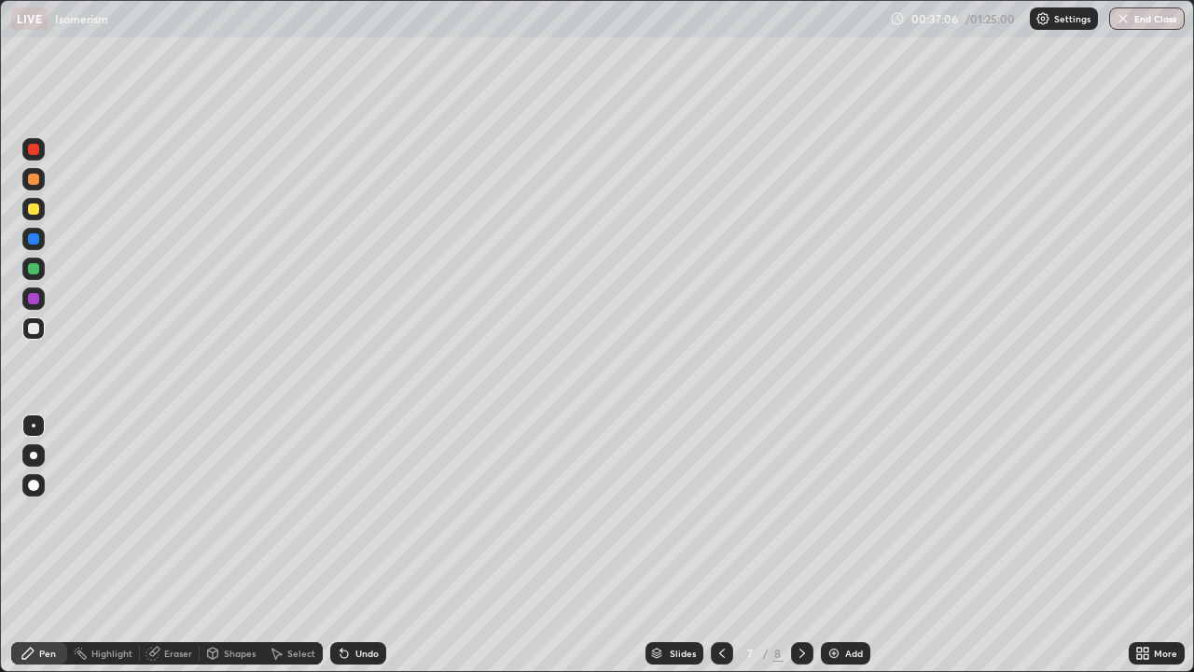
click at [36, 273] on div at bounding box center [33, 268] width 11 height 11
click at [38, 333] on div at bounding box center [33, 328] width 22 height 22
click at [808, 545] on div at bounding box center [802, 653] width 22 height 22
click at [40, 328] on div at bounding box center [33, 328] width 22 height 22
click at [371, 545] on div "Undo" at bounding box center [366, 652] width 23 height 9
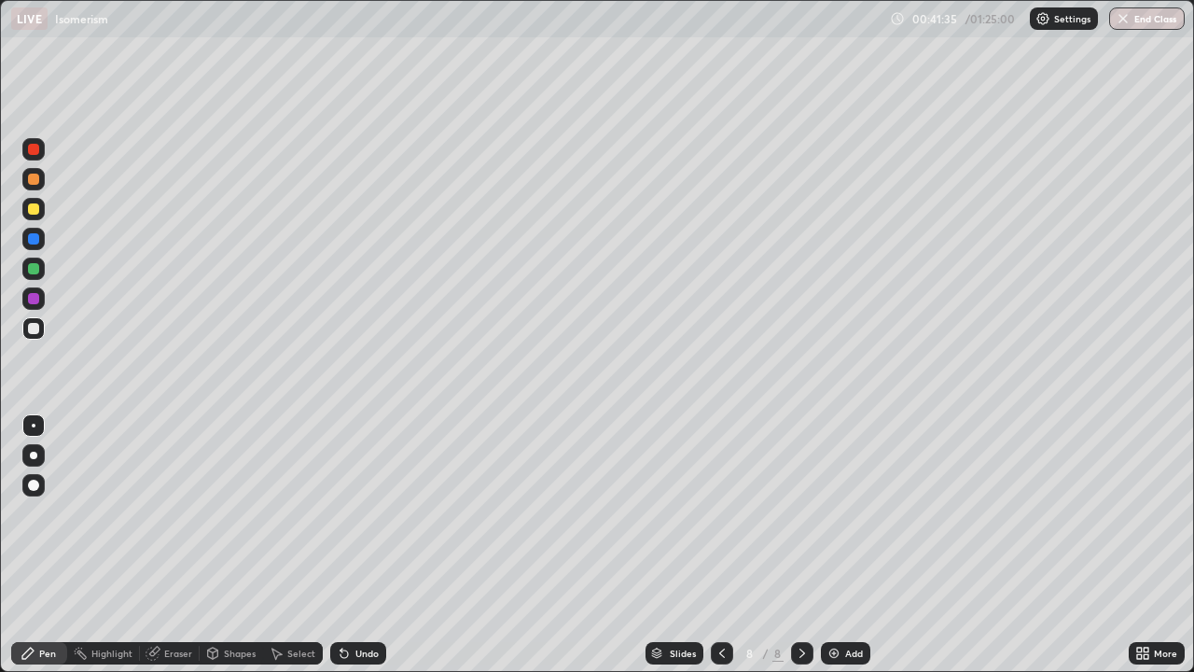
click at [367, 545] on div "Undo" at bounding box center [366, 652] width 23 height 9
click at [363, 545] on div "Undo" at bounding box center [358, 653] width 56 height 22
click at [341, 545] on icon at bounding box center [342, 649] width 2 height 2
click at [367, 545] on div "Undo" at bounding box center [358, 653] width 56 height 22
click at [358, 545] on div "Undo" at bounding box center [366, 652] width 23 height 9
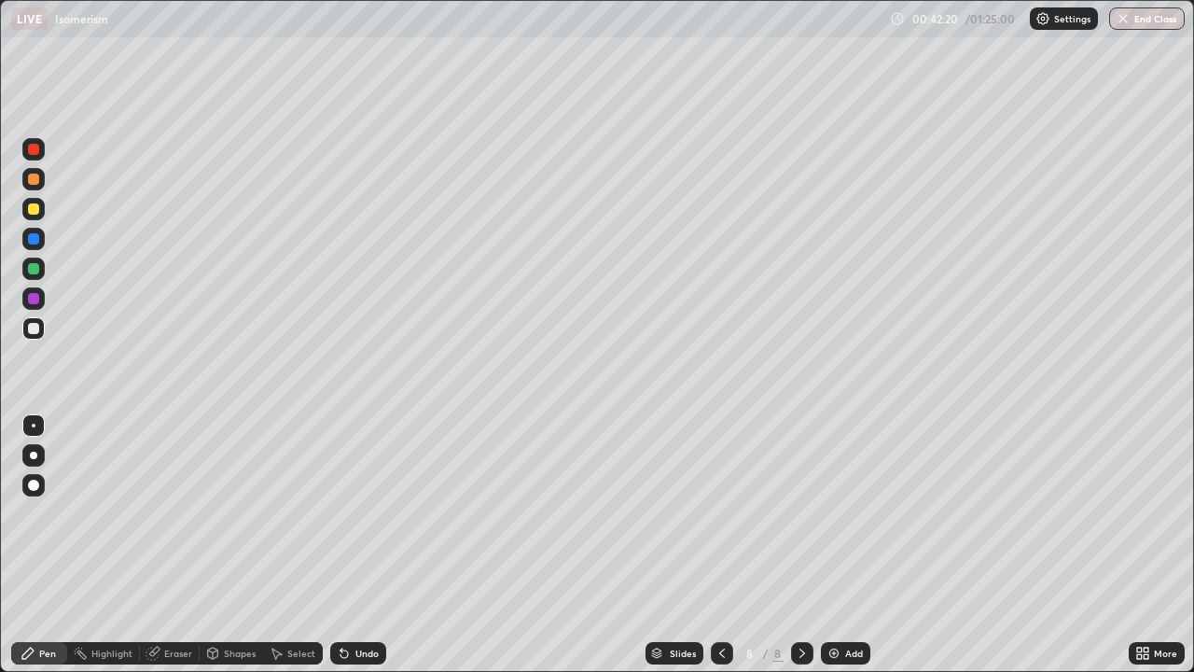
click at [353, 545] on div "Undo" at bounding box center [358, 653] width 56 height 22
click at [346, 545] on icon at bounding box center [344, 653] width 15 height 15
click at [186, 545] on div "Eraser" at bounding box center [170, 653] width 60 height 22
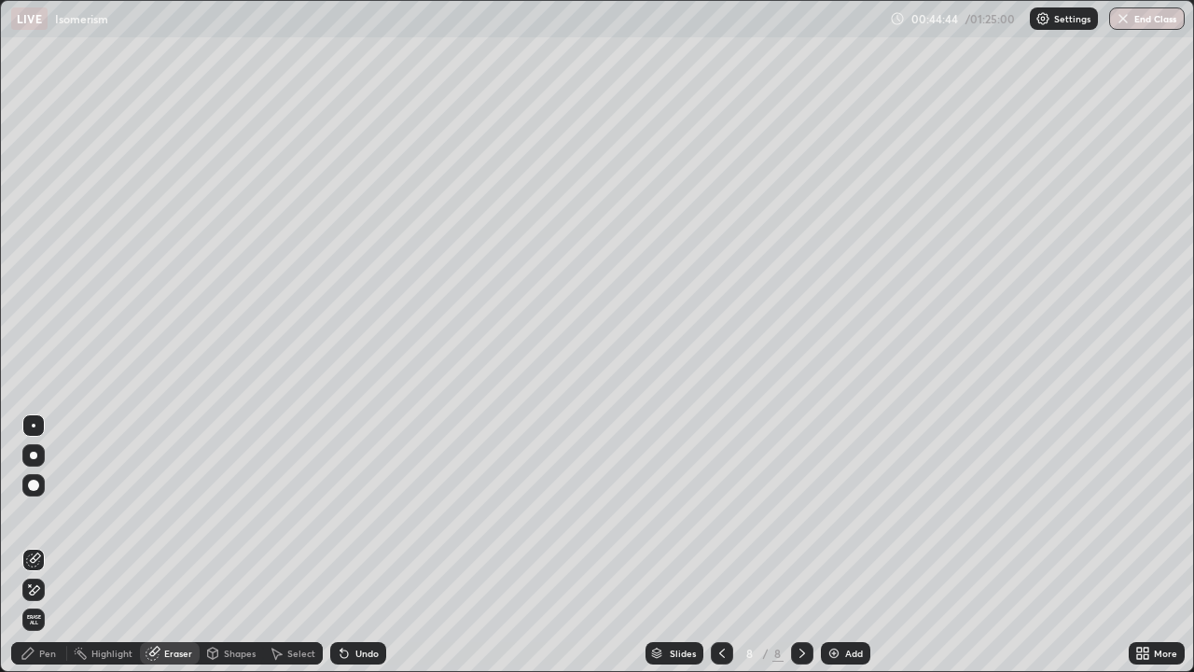
click at [40, 545] on div "Pen" at bounding box center [39, 653] width 56 height 22
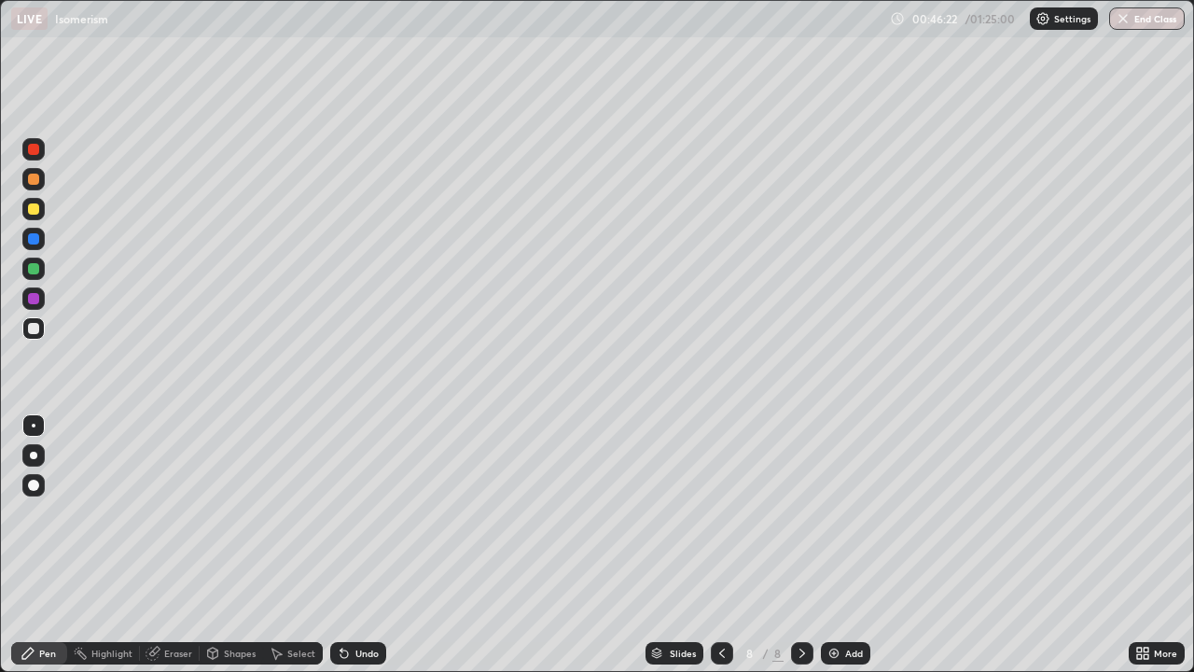
click at [795, 545] on icon at bounding box center [802, 653] width 15 height 15
click at [839, 545] on img at bounding box center [834, 653] width 15 height 15
click at [32, 327] on div at bounding box center [33, 328] width 11 height 11
click at [37, 332] on div at bounding box center [33, 328] width 11 height 11
click at [341, 545] on icon at bounding box center [344, 653] width 7 height 7
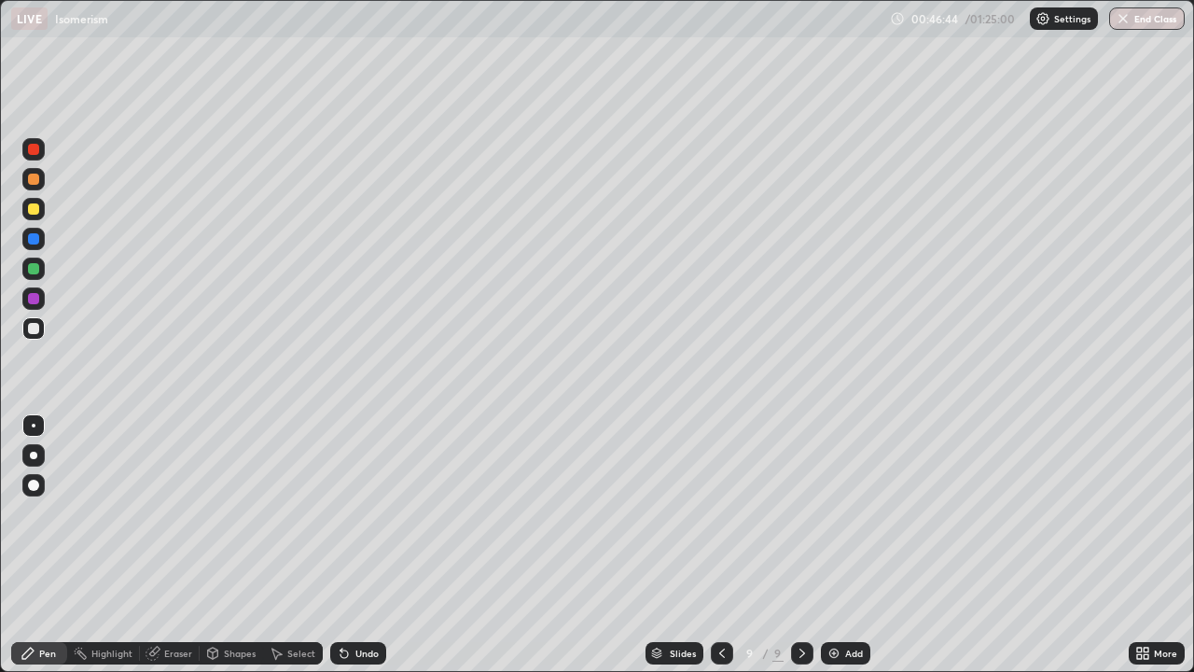
click at [341, 545] on icon at bounding box center [344, 653] width 7 height 7
click at [348, 545] on div "Undo" at bounding box center [358, 653] width 56 height 22
click at [341, 545] on icon at bounding box center [342, 649] width 2 height 2
click at [37, 213] on div at bounding box center [33, 208] width 11 height 11
click at [35, 328] on div at bounding box center [33, 328] width 11 height 11
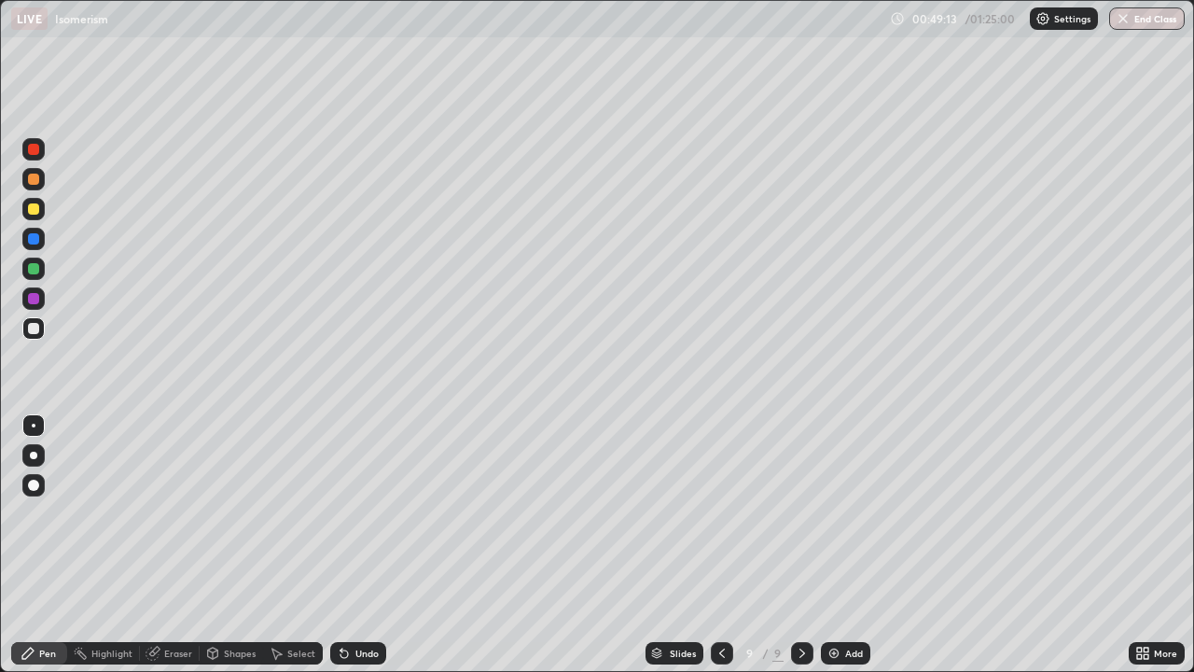
click at [38, 330] on div at bounding box center [33, 328] width 11 height 11
click at [35, 214] on div at bounding box center [33, 208] width 11 height 11
click at [31, 330] on div at bounding box center [33, 328] width 11 height 11
click at [40, 210] on div at bounding box center [33, 209] width 22 height 22
click at [44, 330] on div at bounding box center [33, 328] width 22 height 22
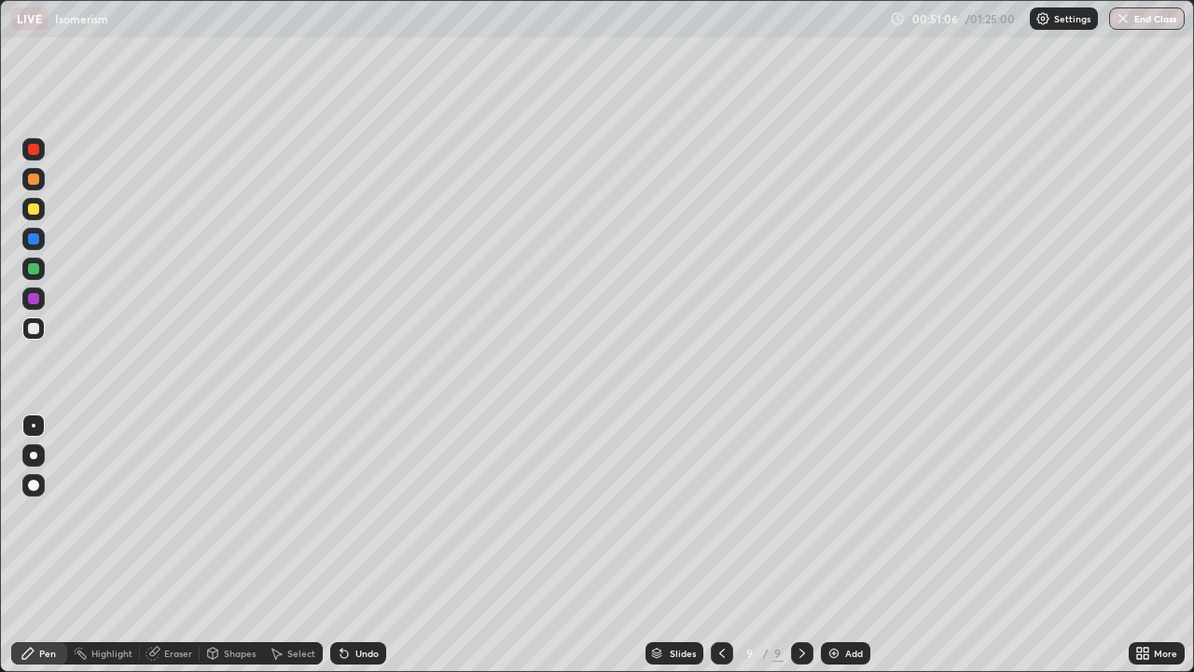
click at [35, 209] on div at bounding box center [33, 208] width 11 height 11
click at [41, 333] on div at bounding box center [33, 328] width 22 height 22
click at [176, 545] on div "Eraser" at bounding box center [170, 653] width 60 height 22
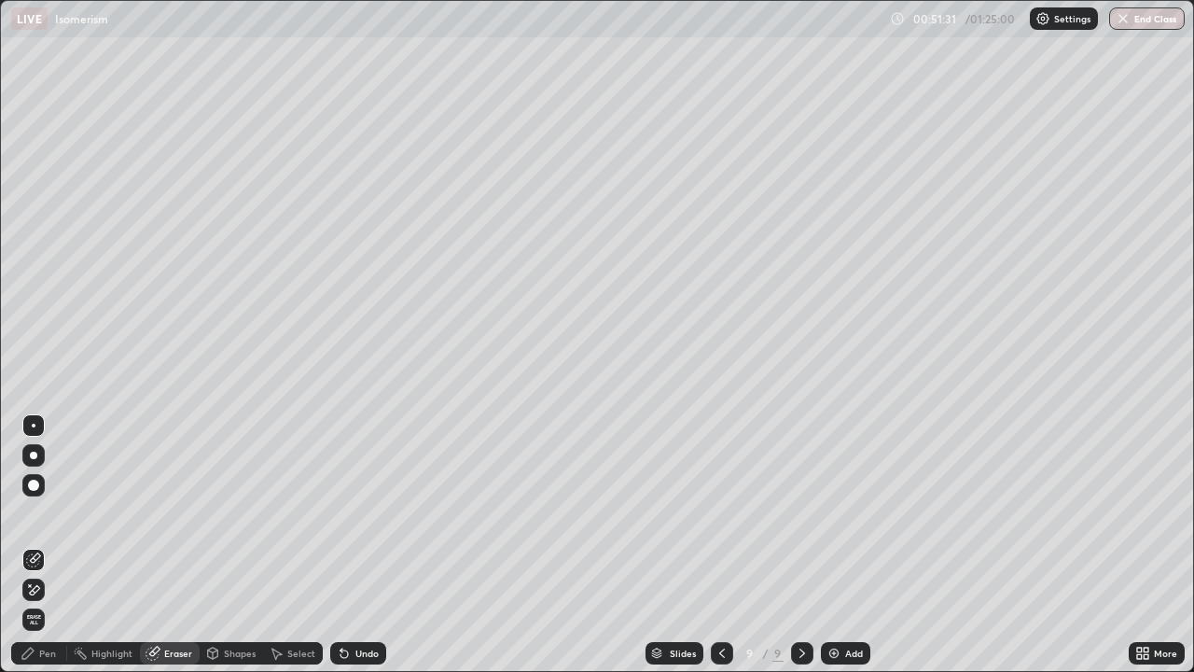
click at [54, 545] on div "Pen" at bounding box center [39, 653] width 56 height 22
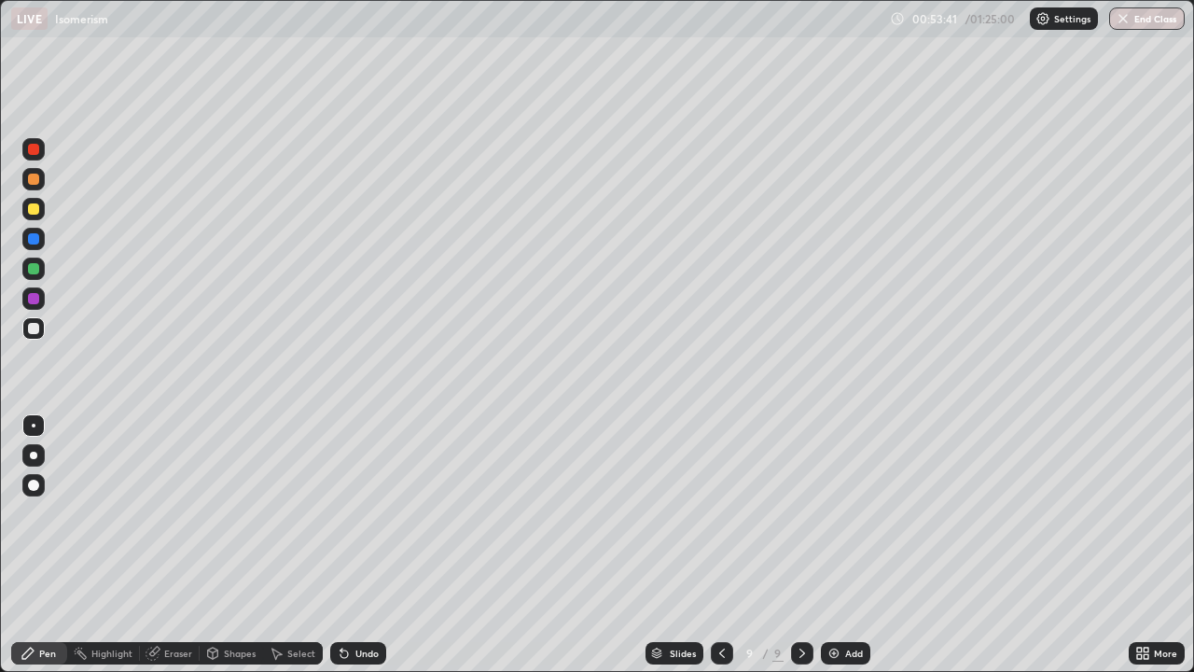
click at [837, 545] on div "Add" at bounding box center [845, 653] width 49 height 22
click at [43, 327] on div at bounding box center [33, 328] width 22 height 22
click at [34, 210] on div at bounding box center [33, 208] width 11 height 11
click at [37, 332] on div at bounding box center [33, 328] width 11 height 11
click at [349, 545] on icon at bounding box center [344, 653] width 15 height 15
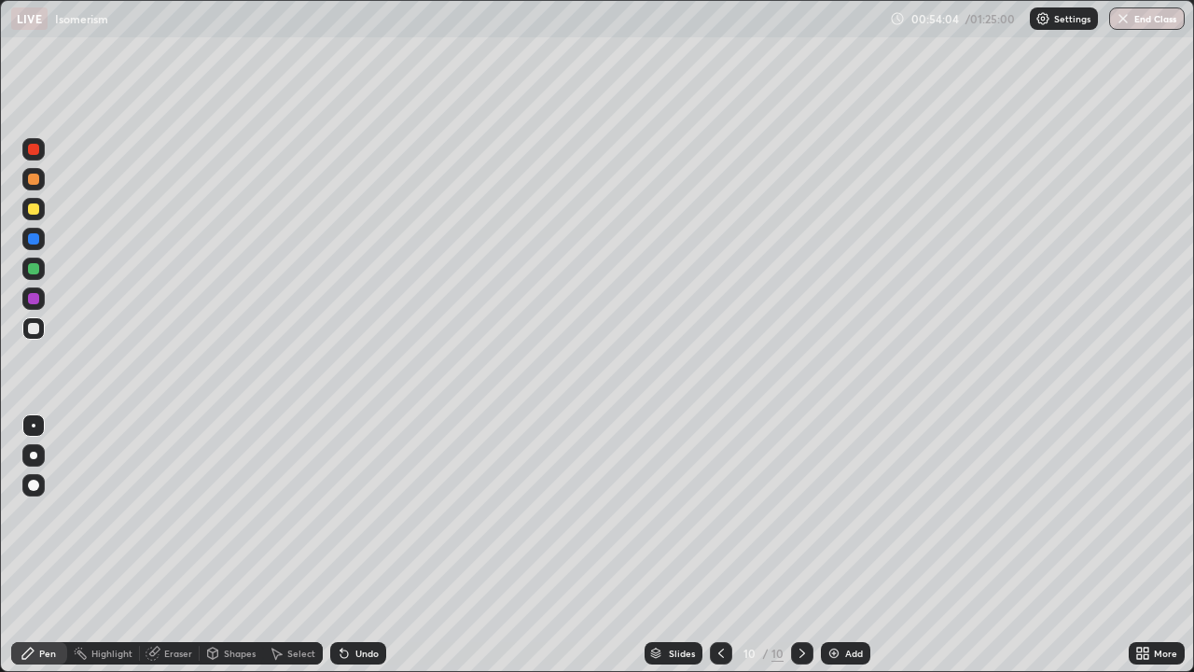
click at [359, 545] on div "Undo" at bounding box center [358, 653] width 56 height 22
click at [332, 545] on div "Undo" at bounding box center [358, 653] width 56 height 22
click at [300, 545] on div "Select" at bounding box center [293, 653] width 60 height 22
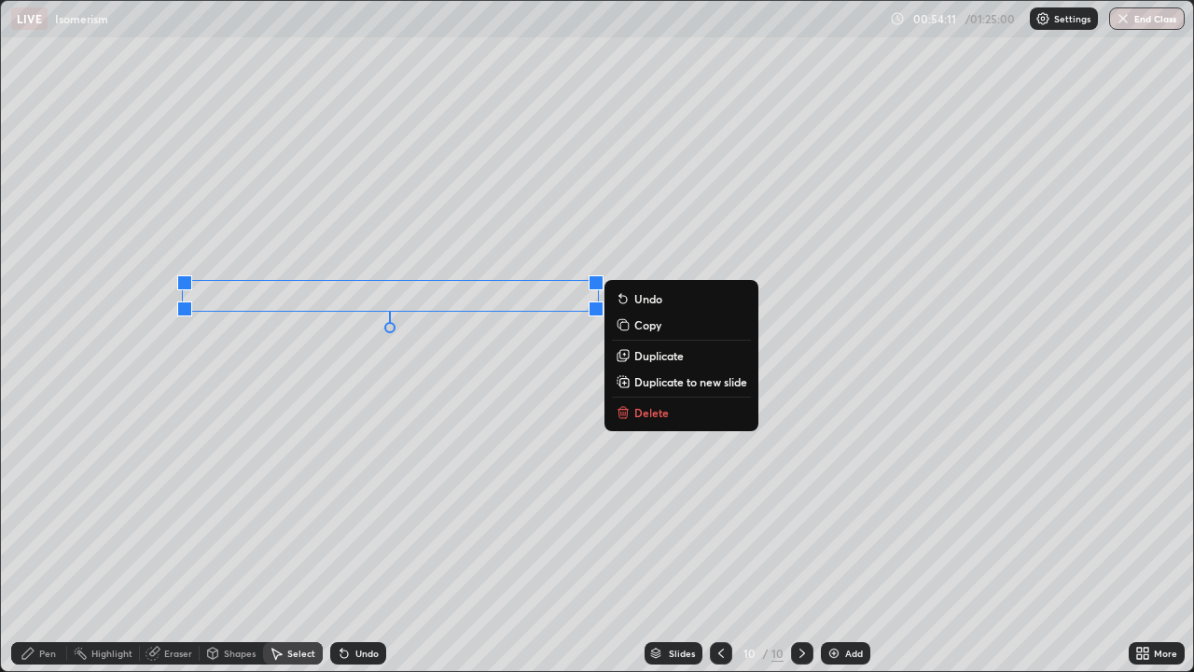
click at [666, 349] on p "Duplicate" at bounding box center [658, 355] width 49 height 15
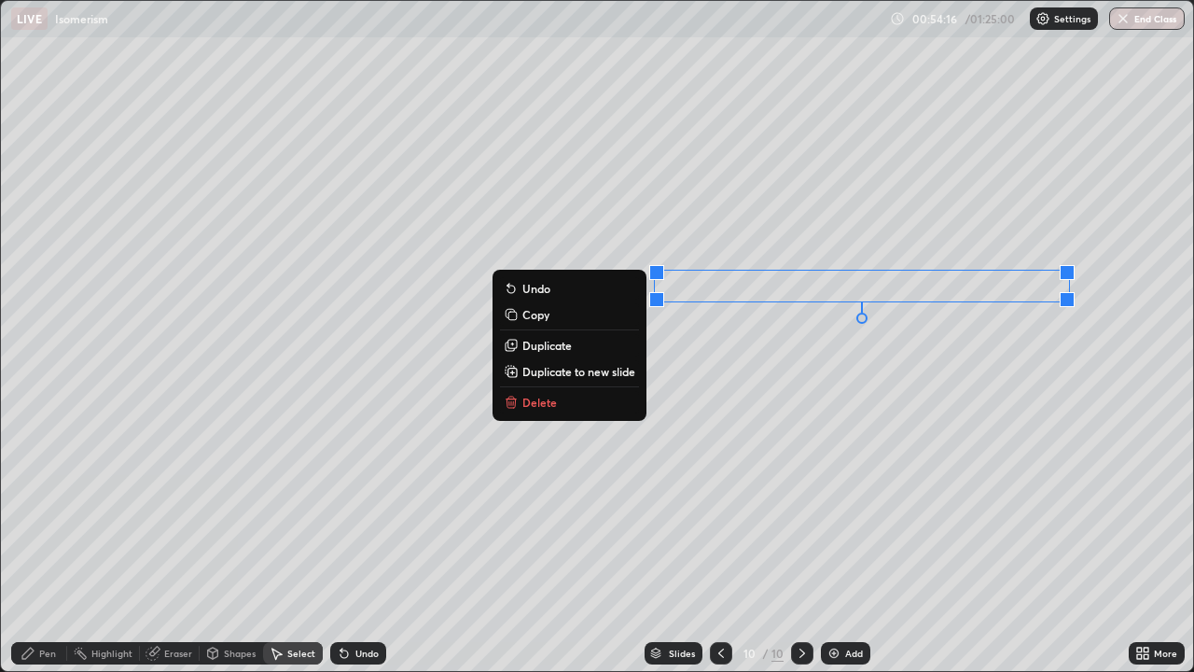
click at [61, 545] on div "Pen" at bounding box center [39, 653] width 56 height 22
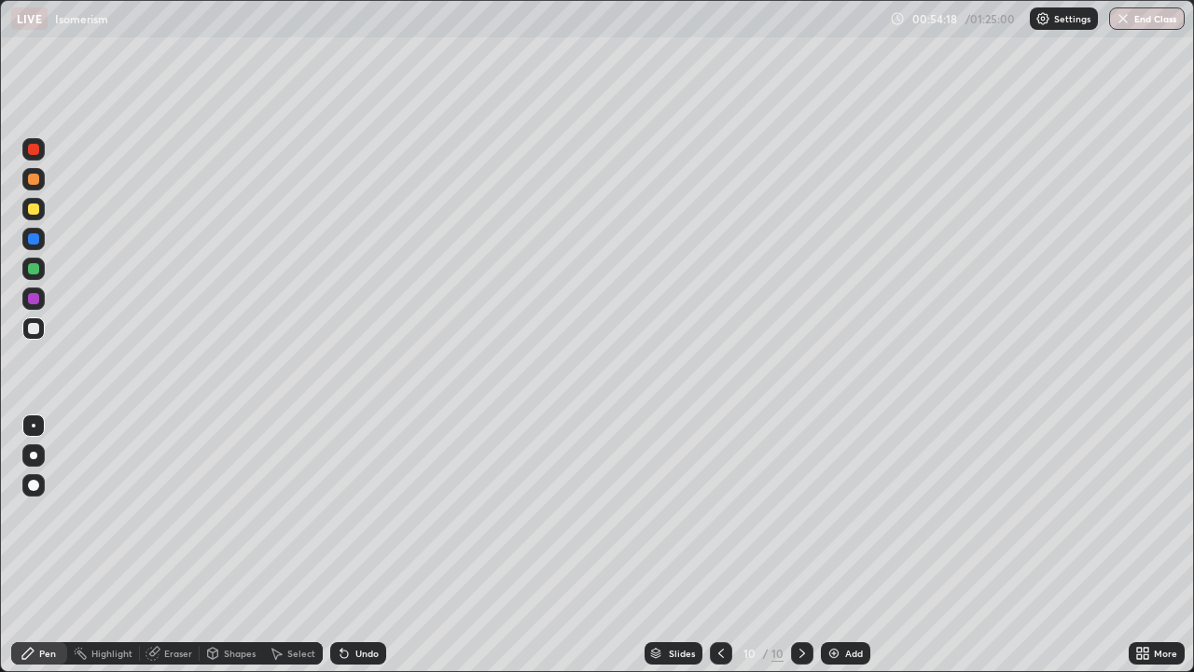
click at [35, 319] on div at bounding box center [33, 328] width 22 height 22
click at [36, 300] on div at bounding box center [33, 298] width 11 height 11
click at [43, 272] on div at bounding box center [33, 269] width 22 height 22
click at [42, 327] on div at bounding box center [33, 328] width 22 height 22
click at [304, 545] on div "Select" at bounding box center [301, 652] width 28 height 9
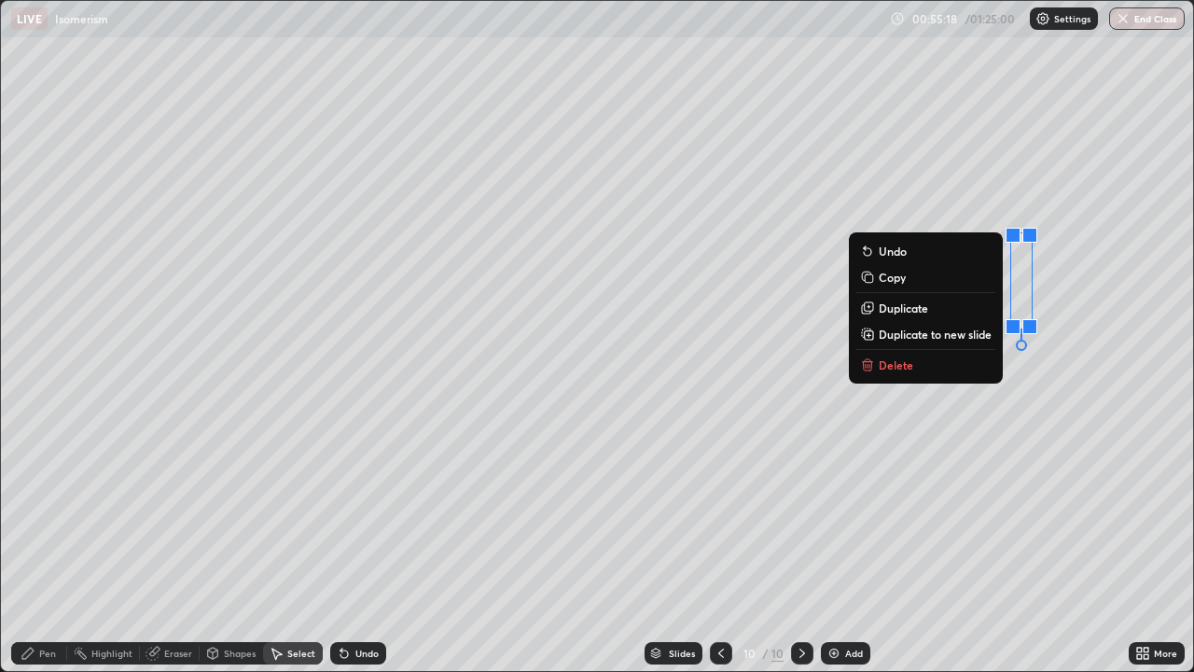
click at [57, 545] on div "Pen" at bounding box center [39, 653] width 56 height 22
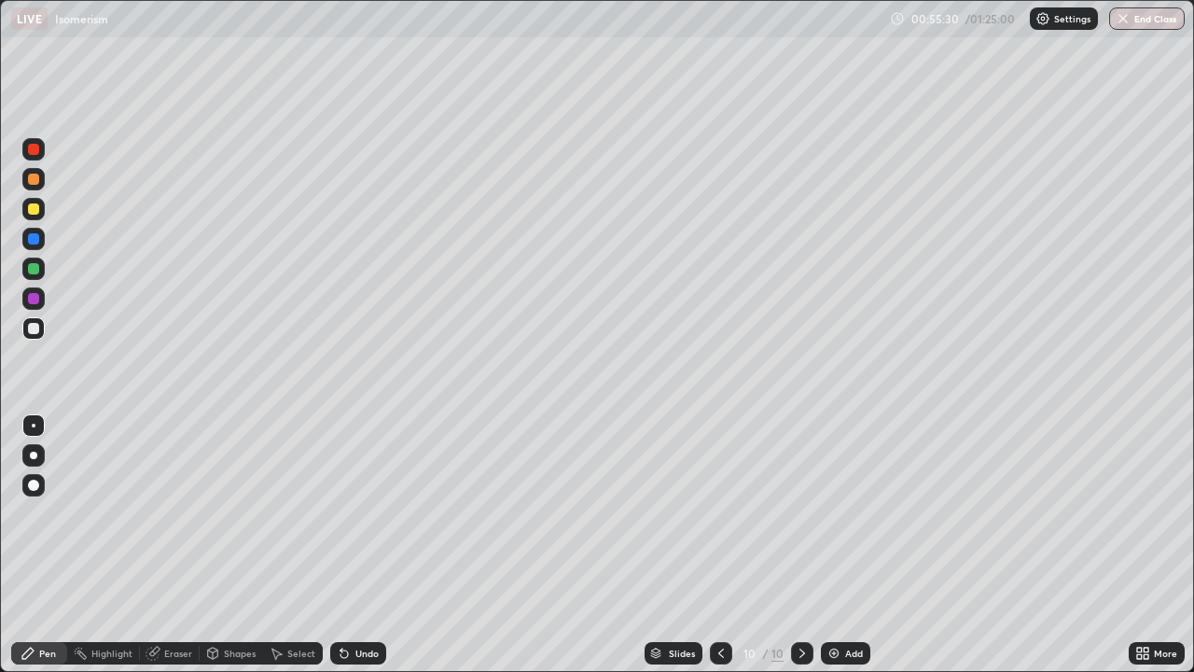
click at [39, 276] on div at bounding box center [33, 269] width 22 height 22
click at [33, 333] on div at bounding box center [33, 328] width 11 height 11
click at [34, 298] on div at bounding box center [33, 298] width 11 height 11
click at [849, 545] on div "Add" at bounding box center [854, 652] width 18 height 9
click at [33, 335] on div at bounding box center [33, 328] width 22 height 22
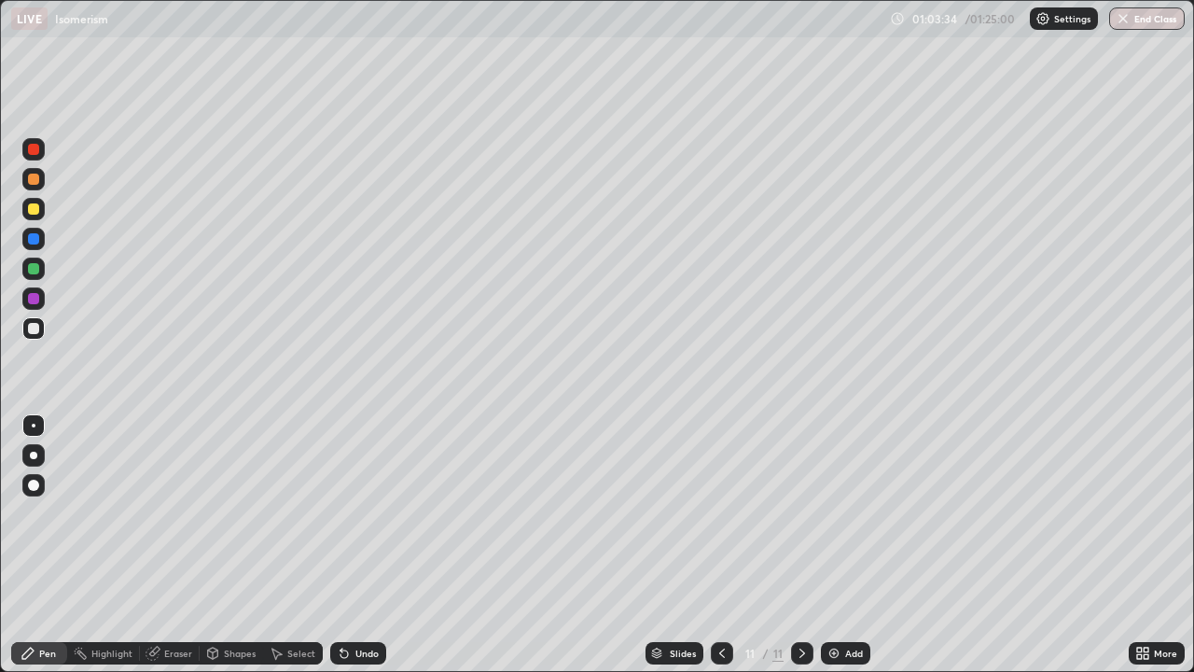
click at [341, 545] on icon at bounding box center [342, 649] width 2 height 2
click at [1149, 27] on button "End Class" at bounding box center [1147, 18] width 76 height 22
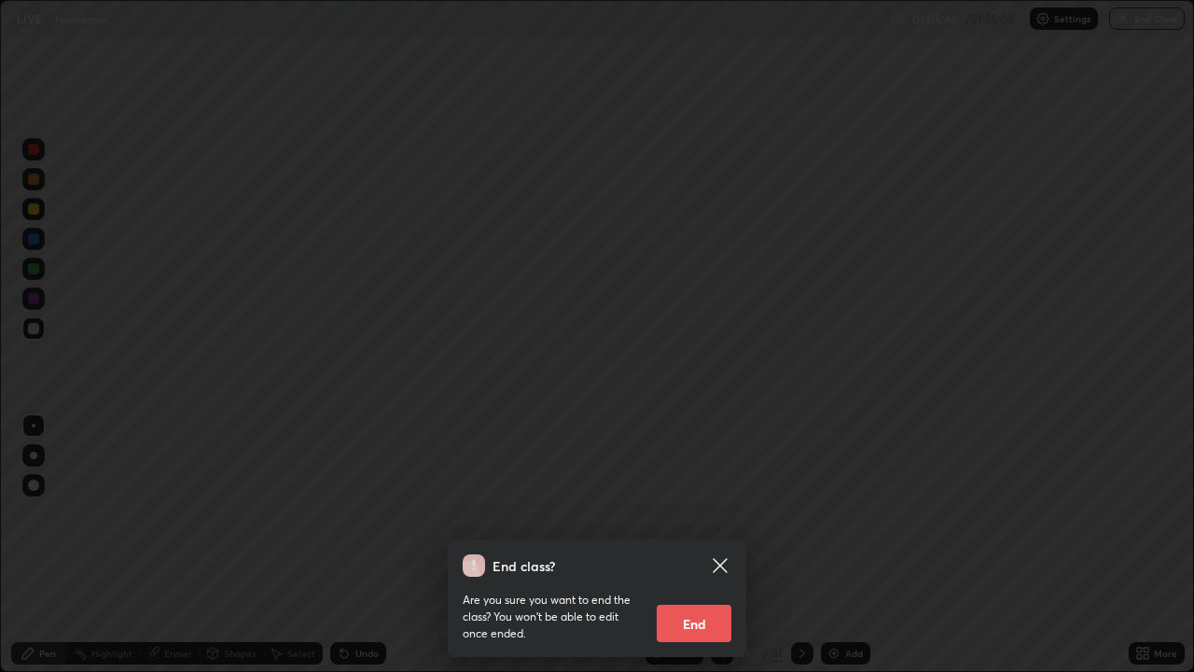
click at [707, 545] on button "End" at bounding box center [694, 623] width 75 height 37
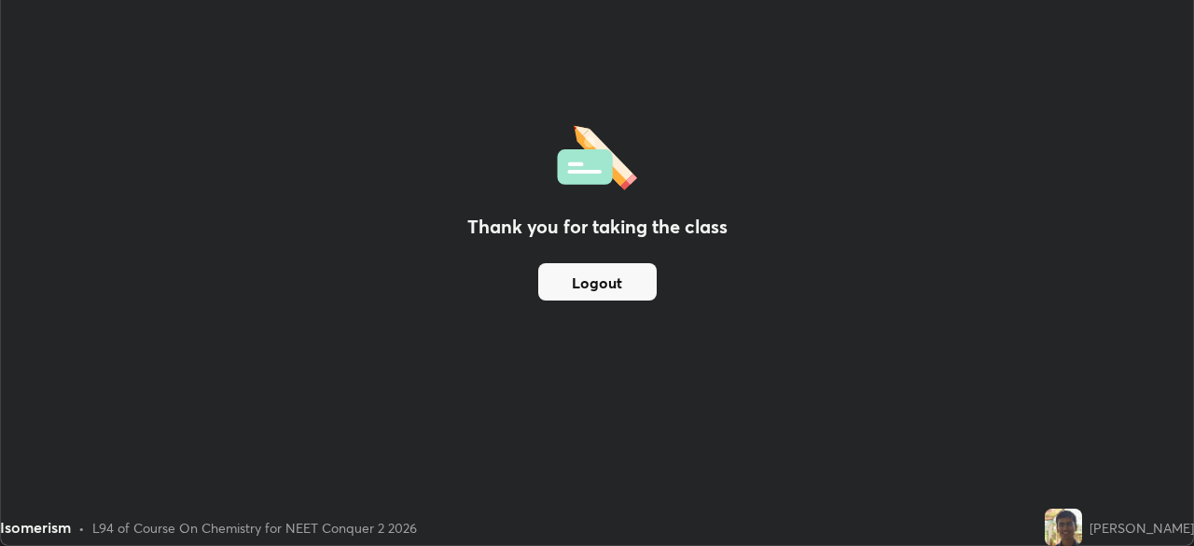
scroll to position [92757, 92109]
